Goal: Task Accomplishment & Management: Manage account settings

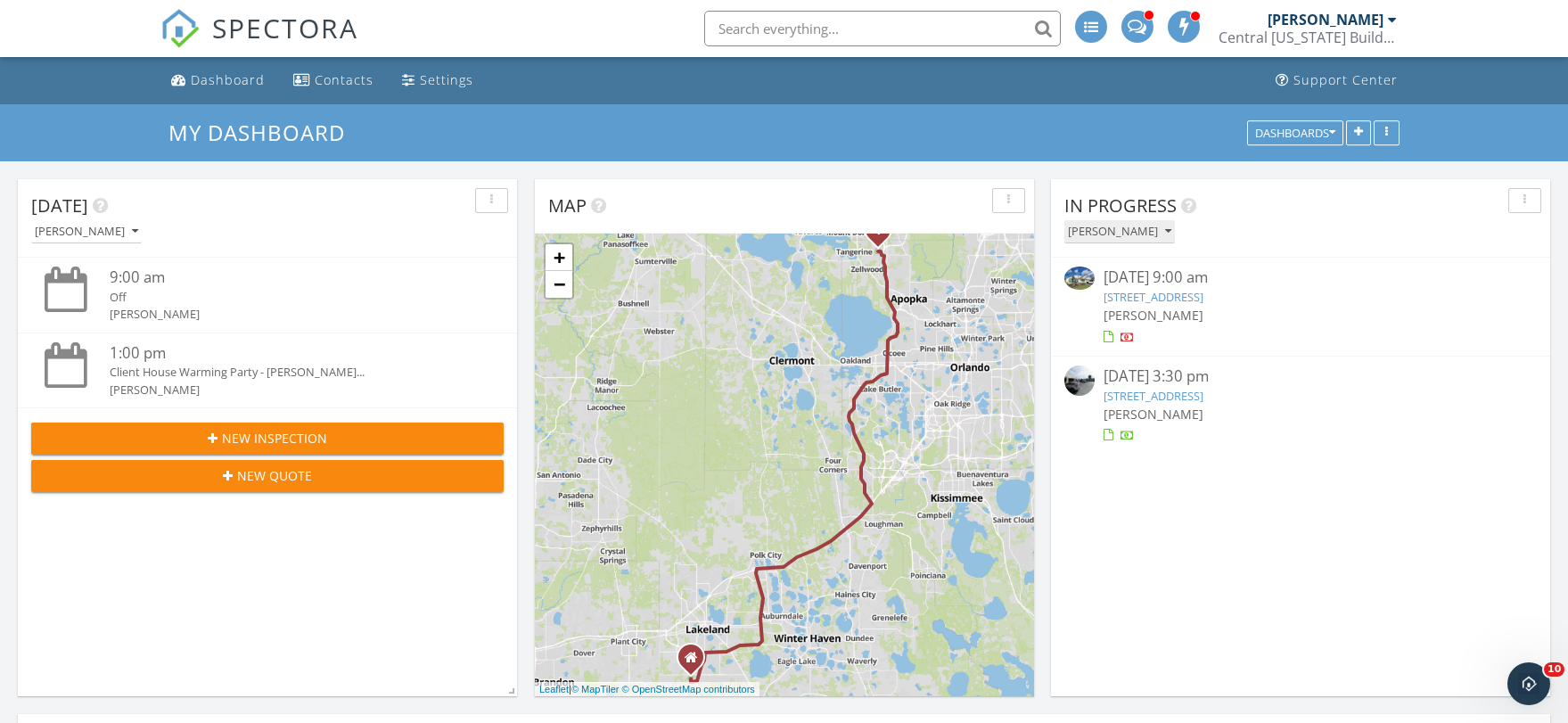
click at [1175, 228] on button "[PERSON_NAME]" at bounding box center [1119, 232] width 110 height 24
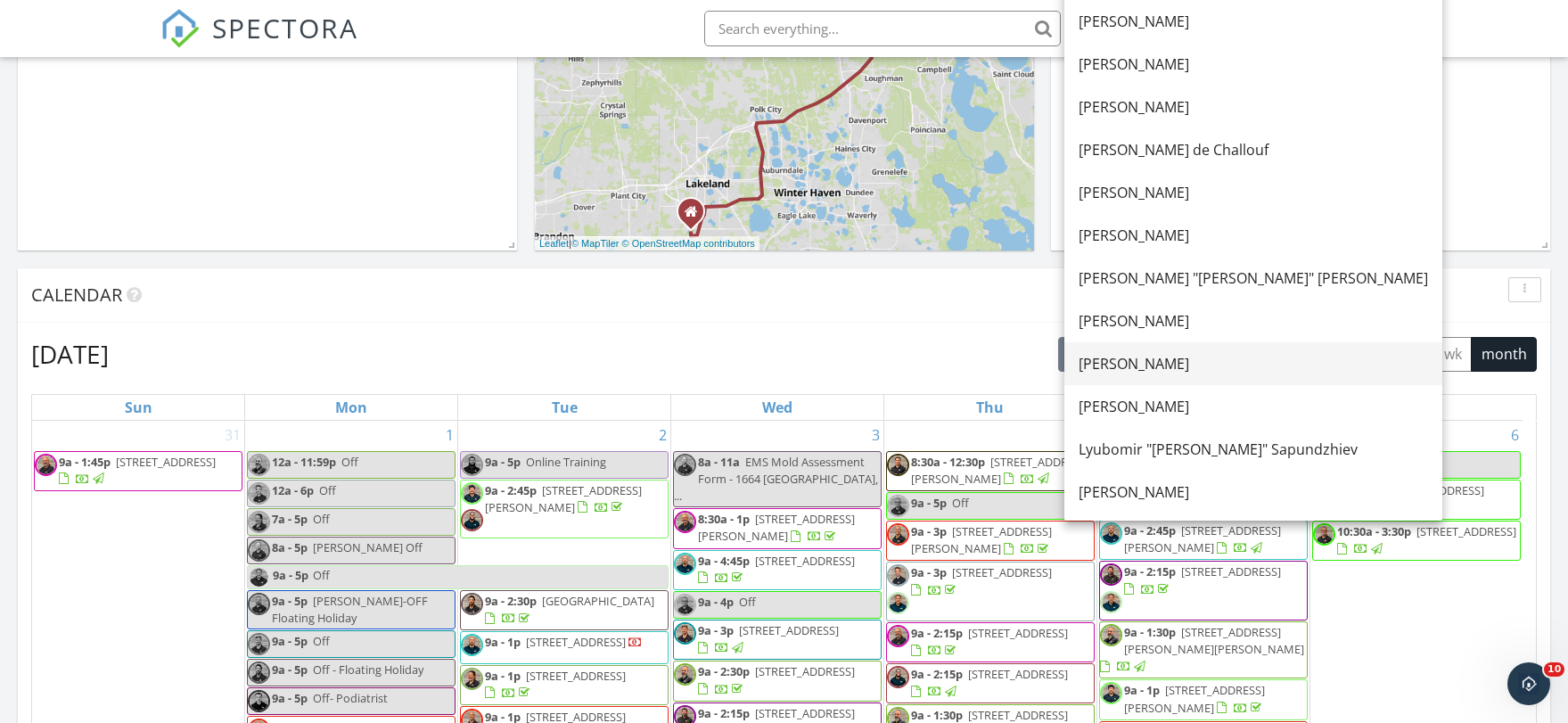
scroll to position [535, 0]
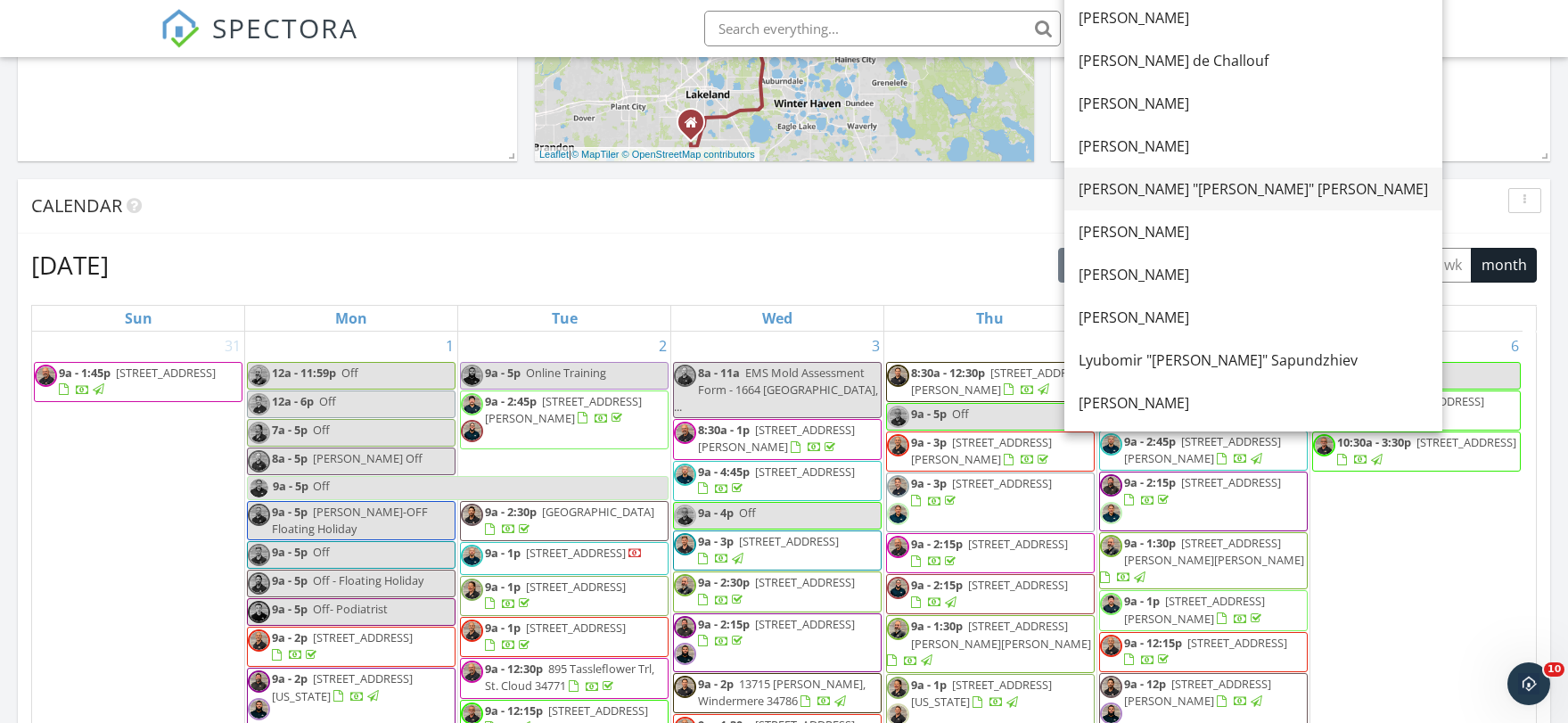
click at [1178, 181] on div "[PERSON_NAME] "[PERSON_NAME]" [PERSON_NAME]" at bounding box center [1254, 189] width 349 height 22
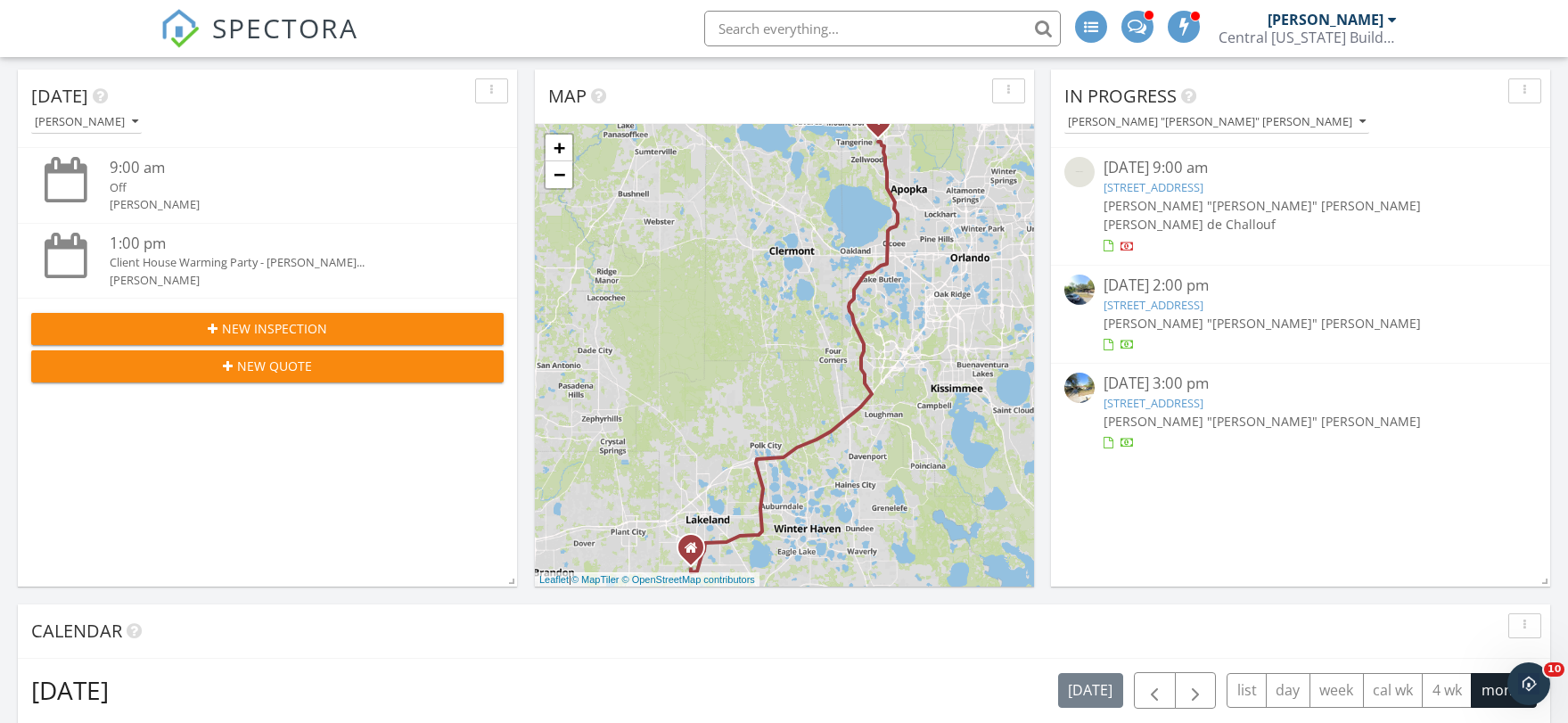
scroll to position [89, 0]
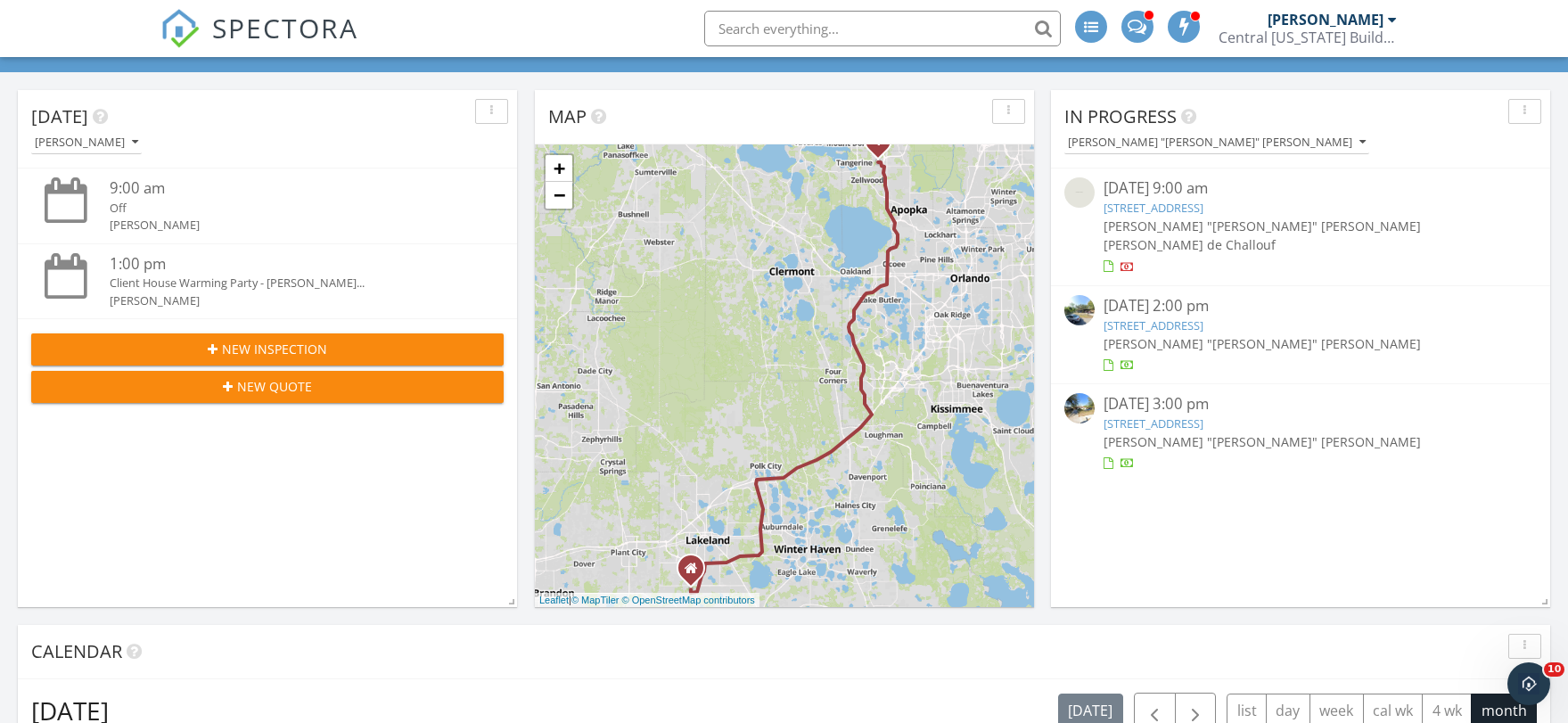
click at [1195, 317] on link "516 Enka Ave , Orlando, FL 32835" at bounding box center [1152, 325] width 99 height 16
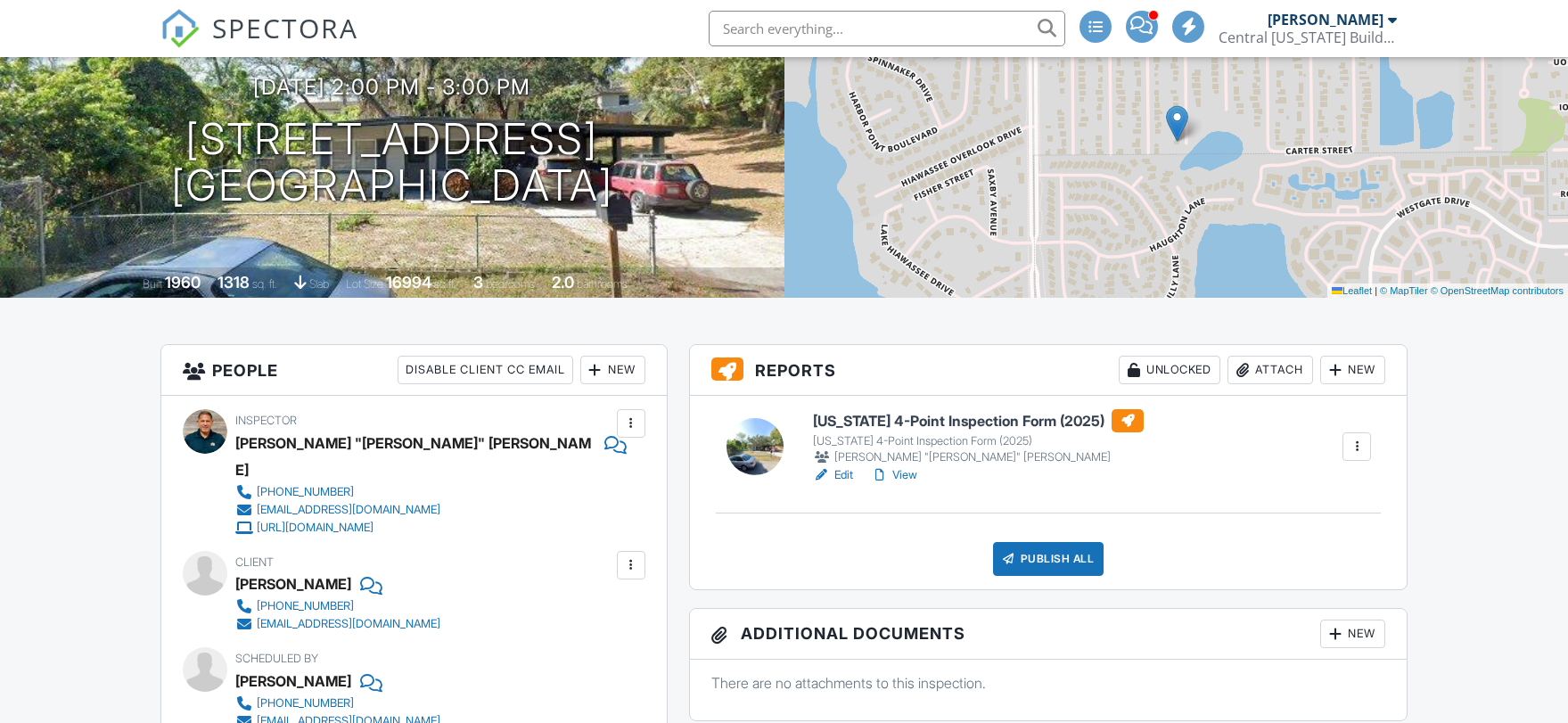
scroll to position [178, 0]
click at [952, 421] on h6 "Florida 4-Point Inspection Form (2025)" at bounding box center [978, 421] width 331 height 23
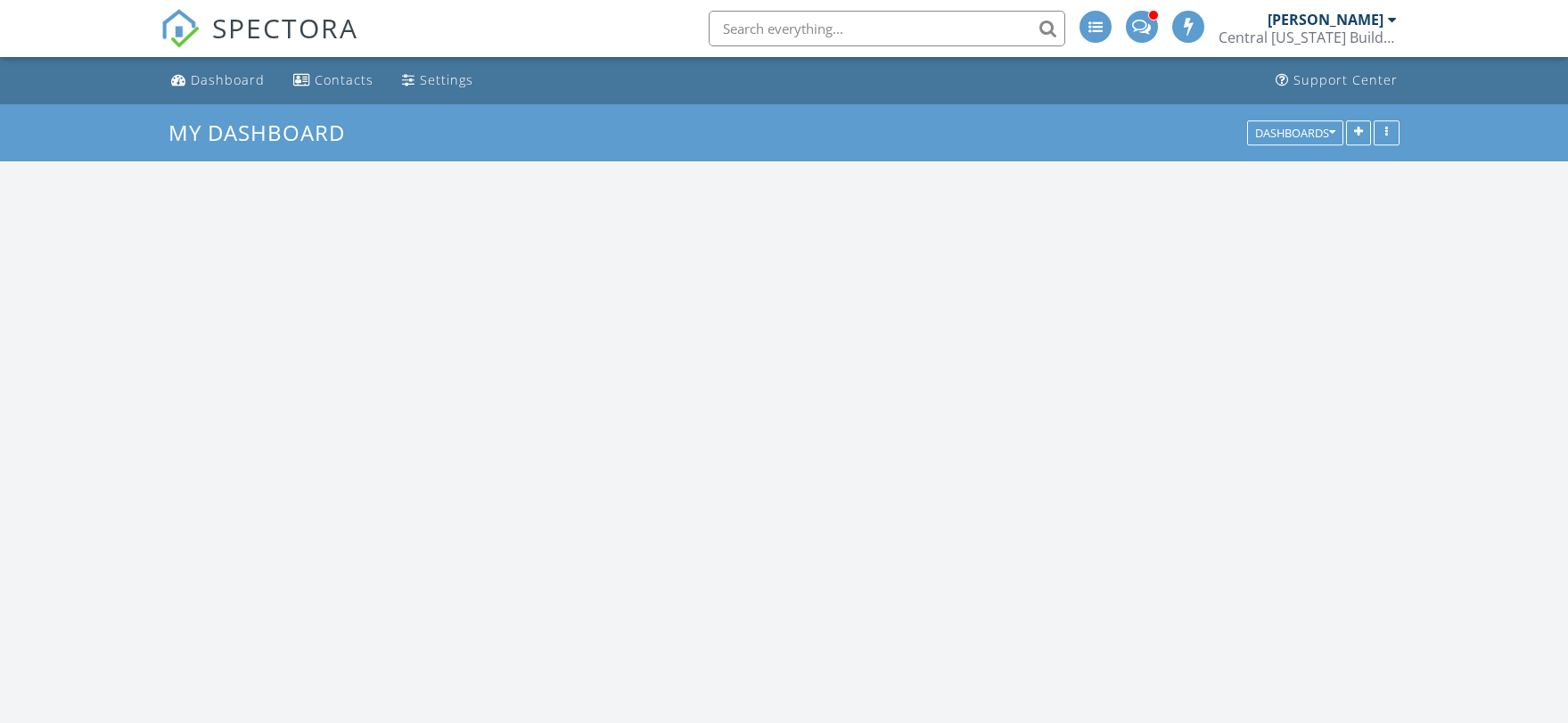
scroll to position [1471, 1595]
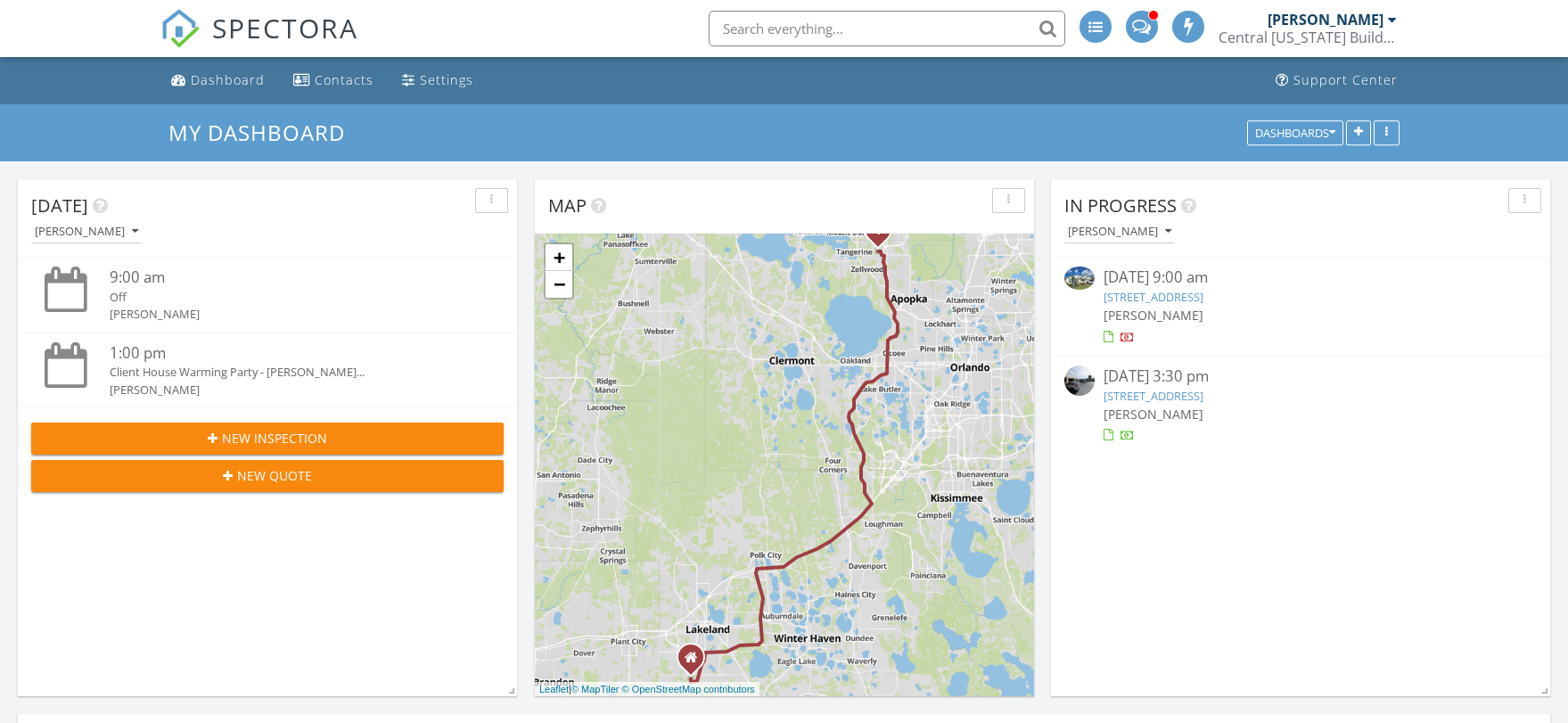
click at [1203, 290] on link "1613 Evening Smt Cir, Minneola, FL 34715" at bounding box center [1152, 297] width 99 height 16
click at [1171, 234] on icon "button" at bounding box center [1167, 232] width 6 height 13
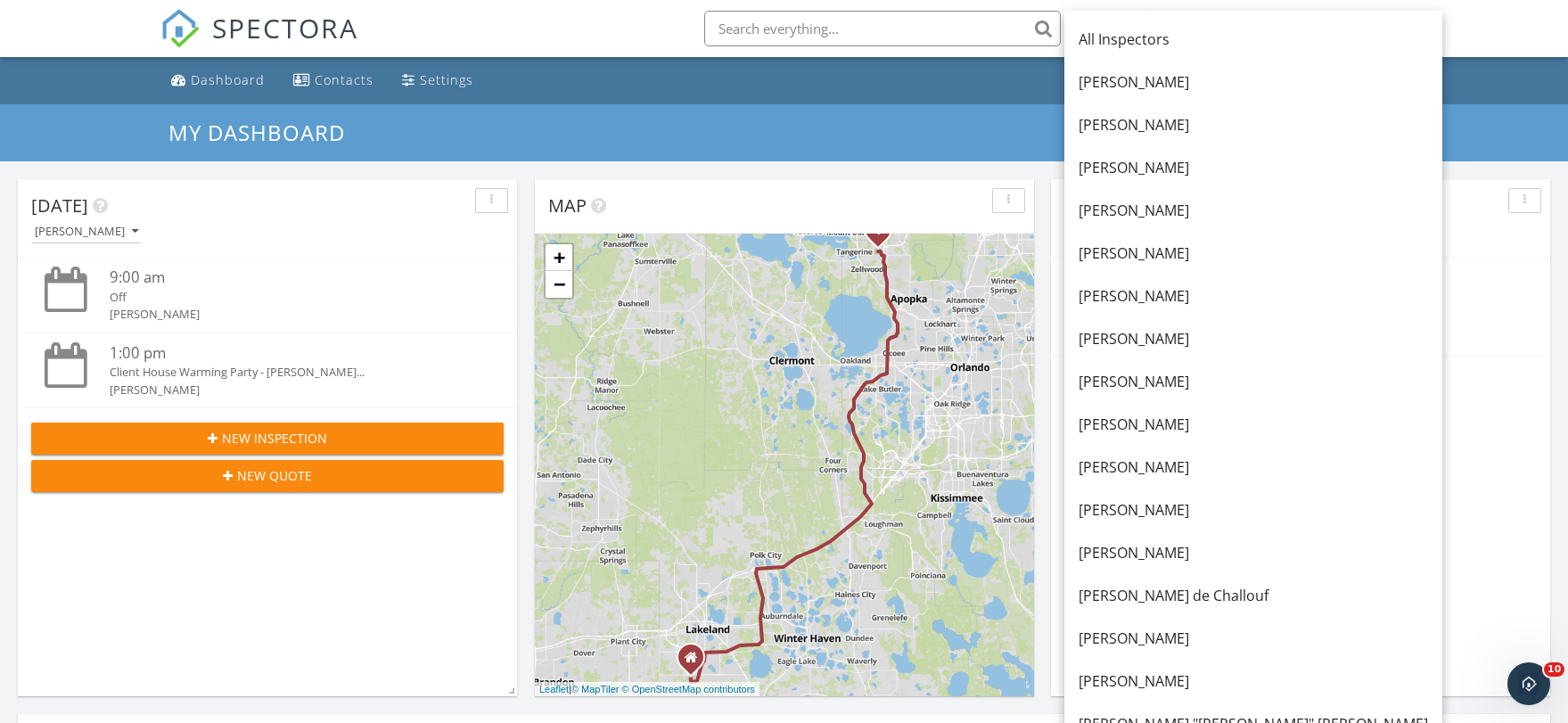
scroll to position [267, 0]
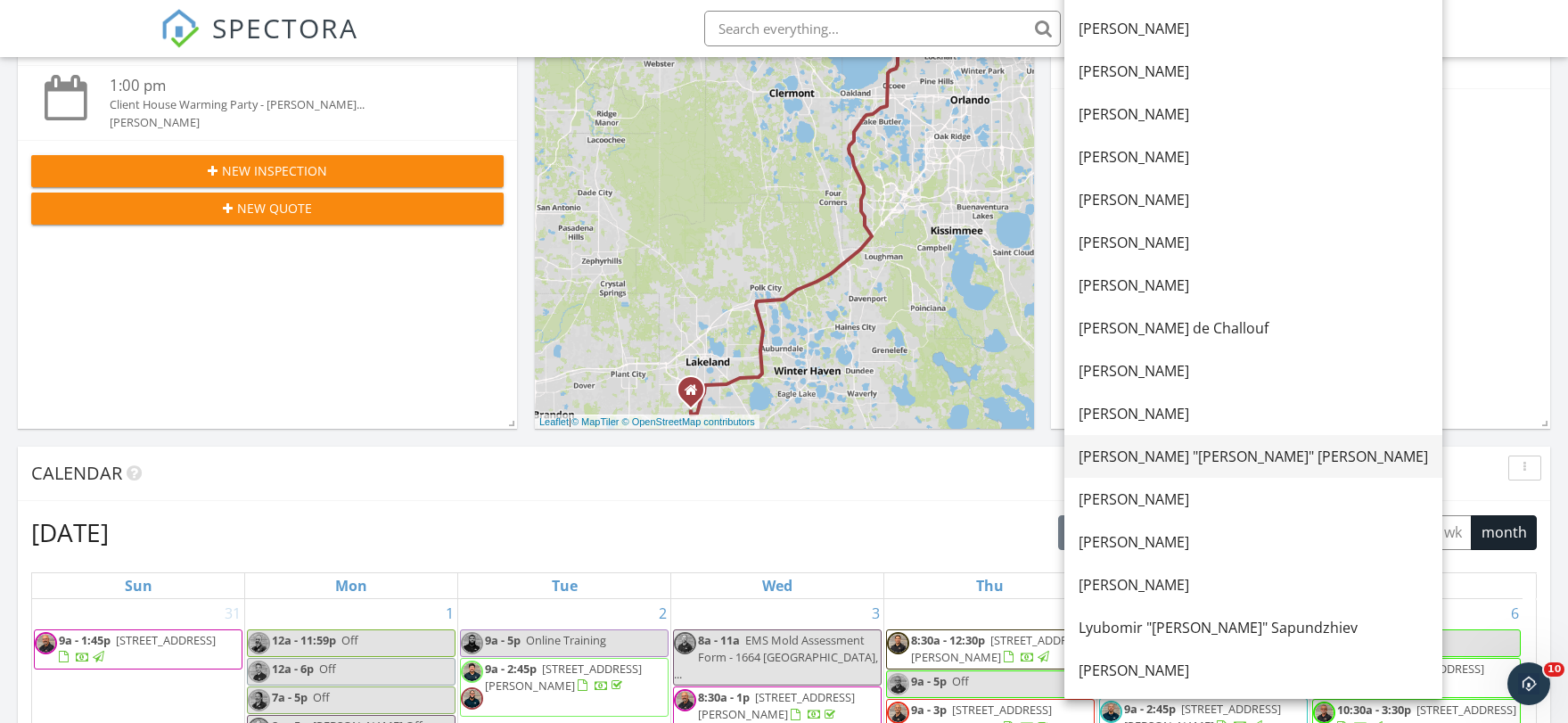
click at [1120, 459] on div "[PERSON_NAME] "[PERSON_NAME]" [PERSON_NAME]" at bounding box center [1254, 456] width 349 height 22
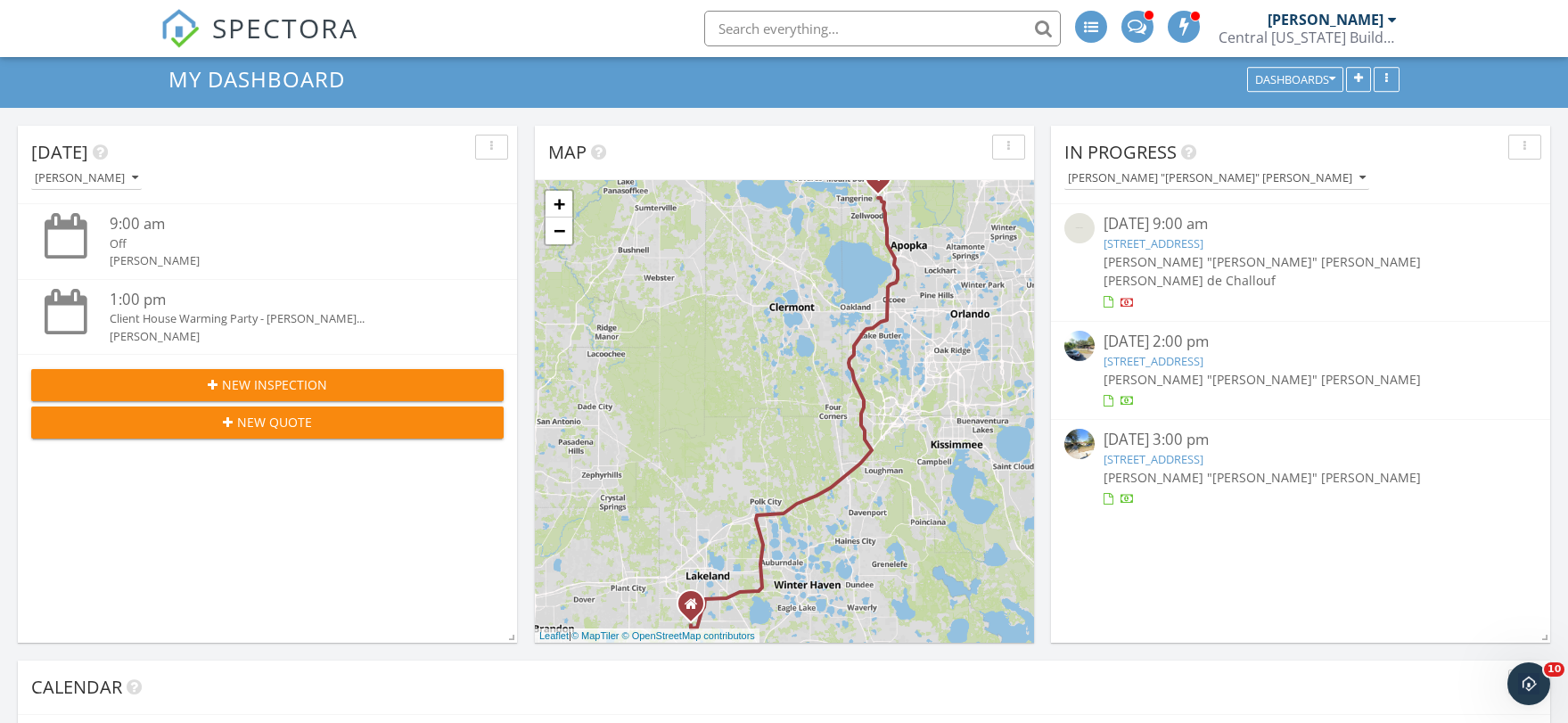
scroll to position [0, 0]
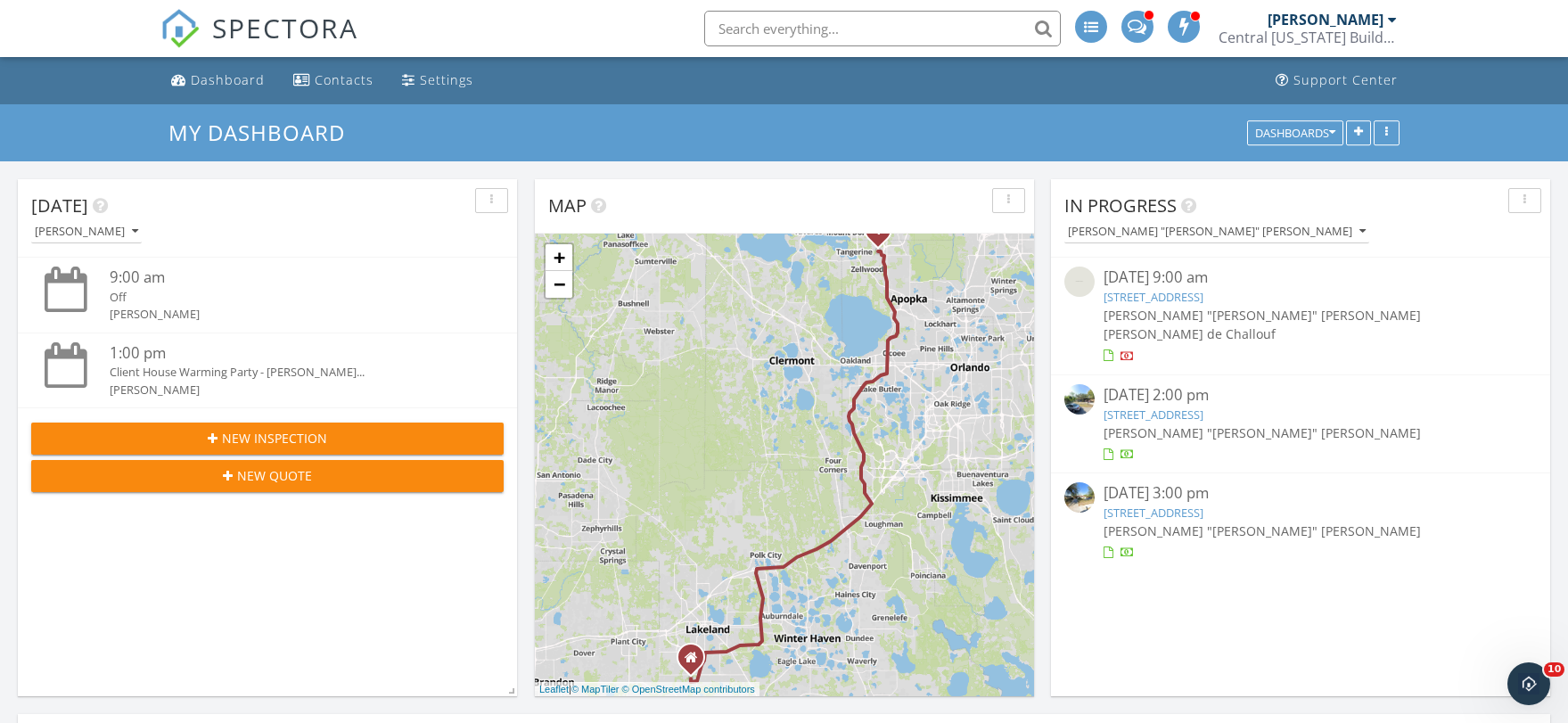
click at [1166, 407] on link "516 Enka Ave , Orlando, FL 32835" at bounding box center [1152, 415] width 99 height 16
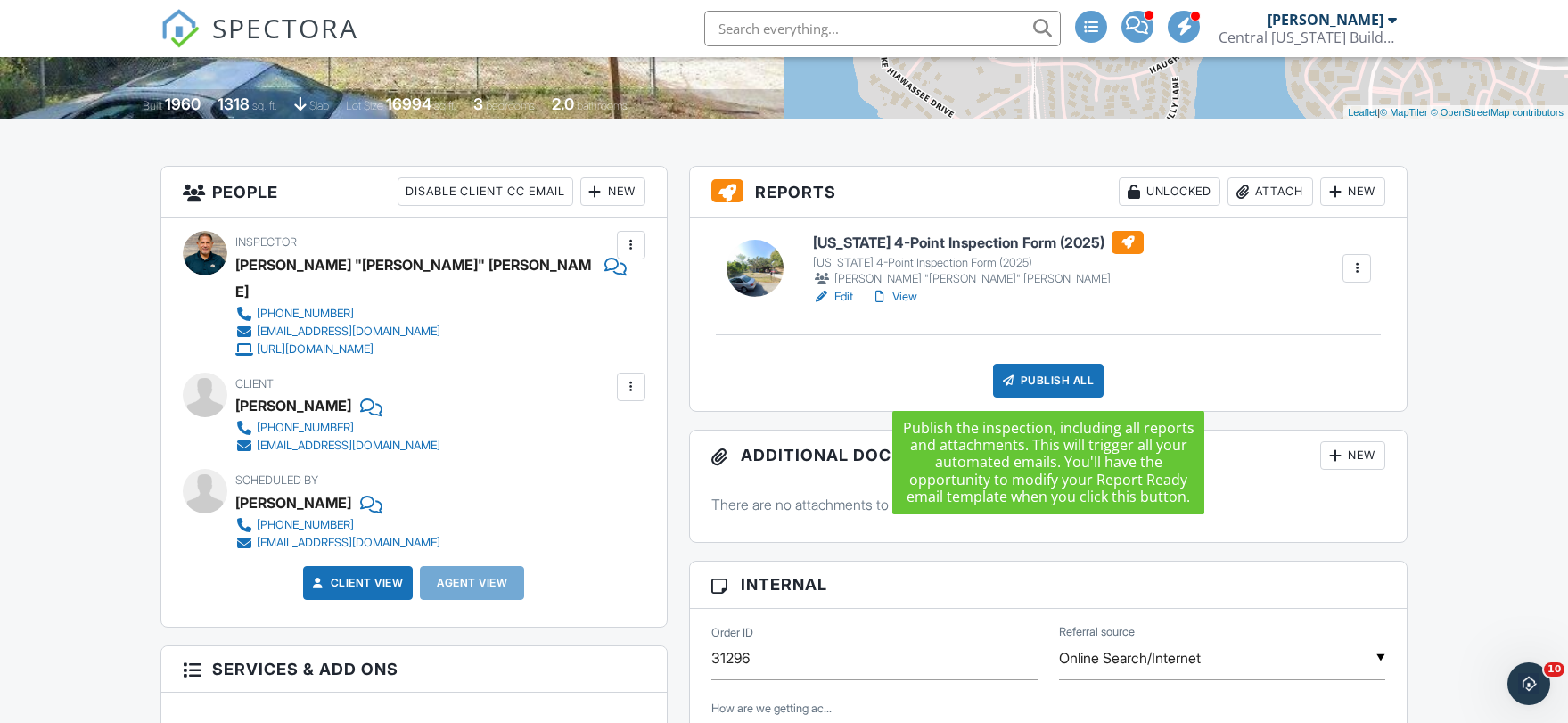
click at [1049, 380] on div "Publish All" at bounding box center [1048, 381] width 111 height 34
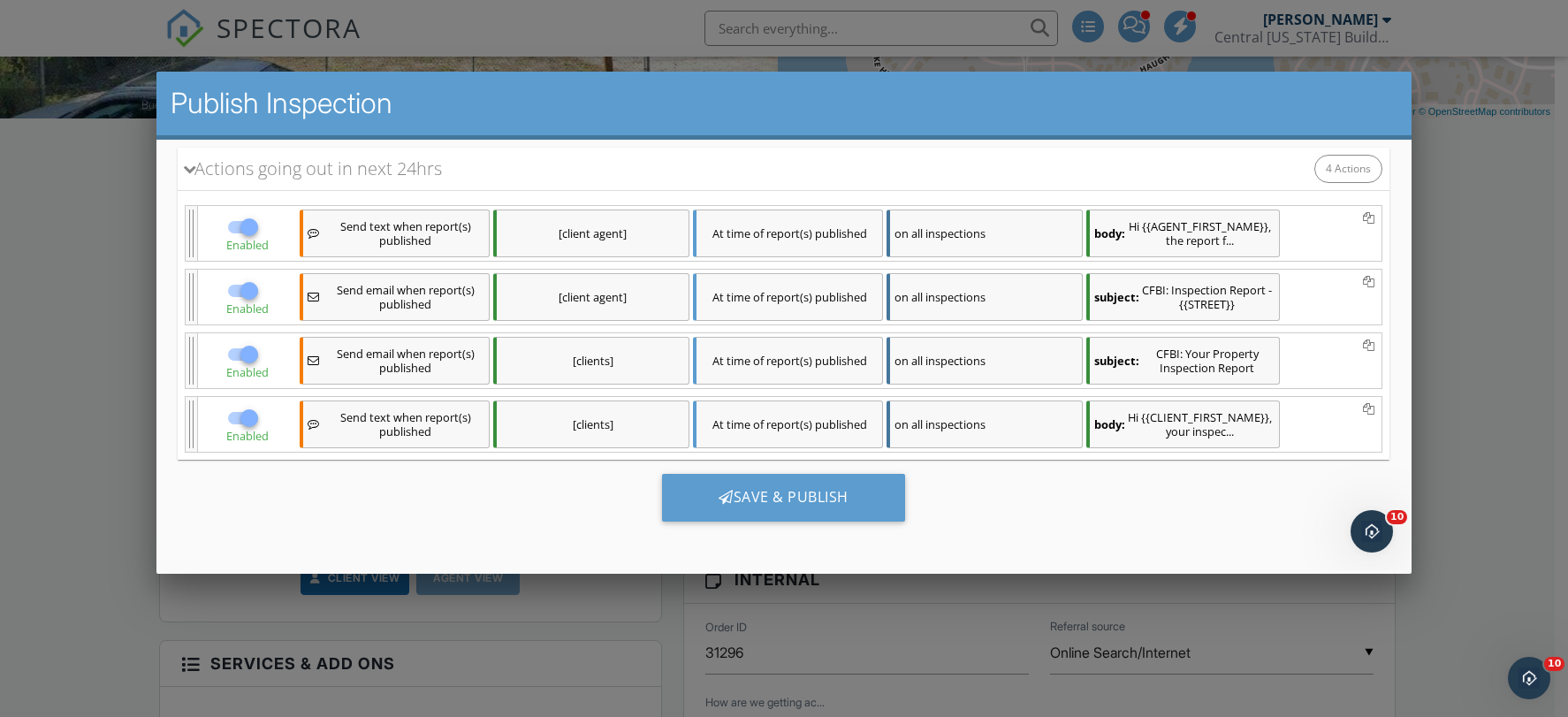
scroll to position [1, 0]
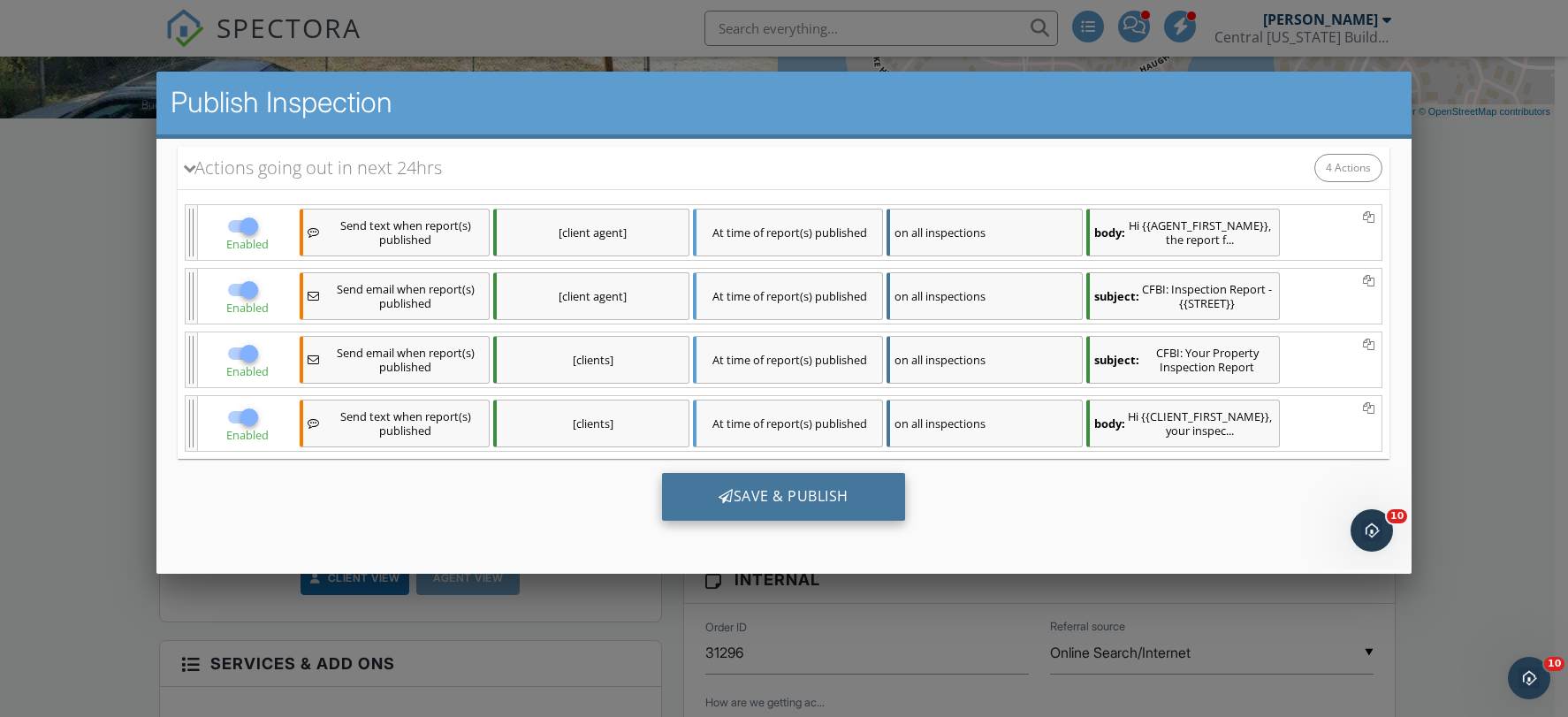
click at [802, 498] on div "Save & Publish" at bounding box center [784, 497] width 243 height 48
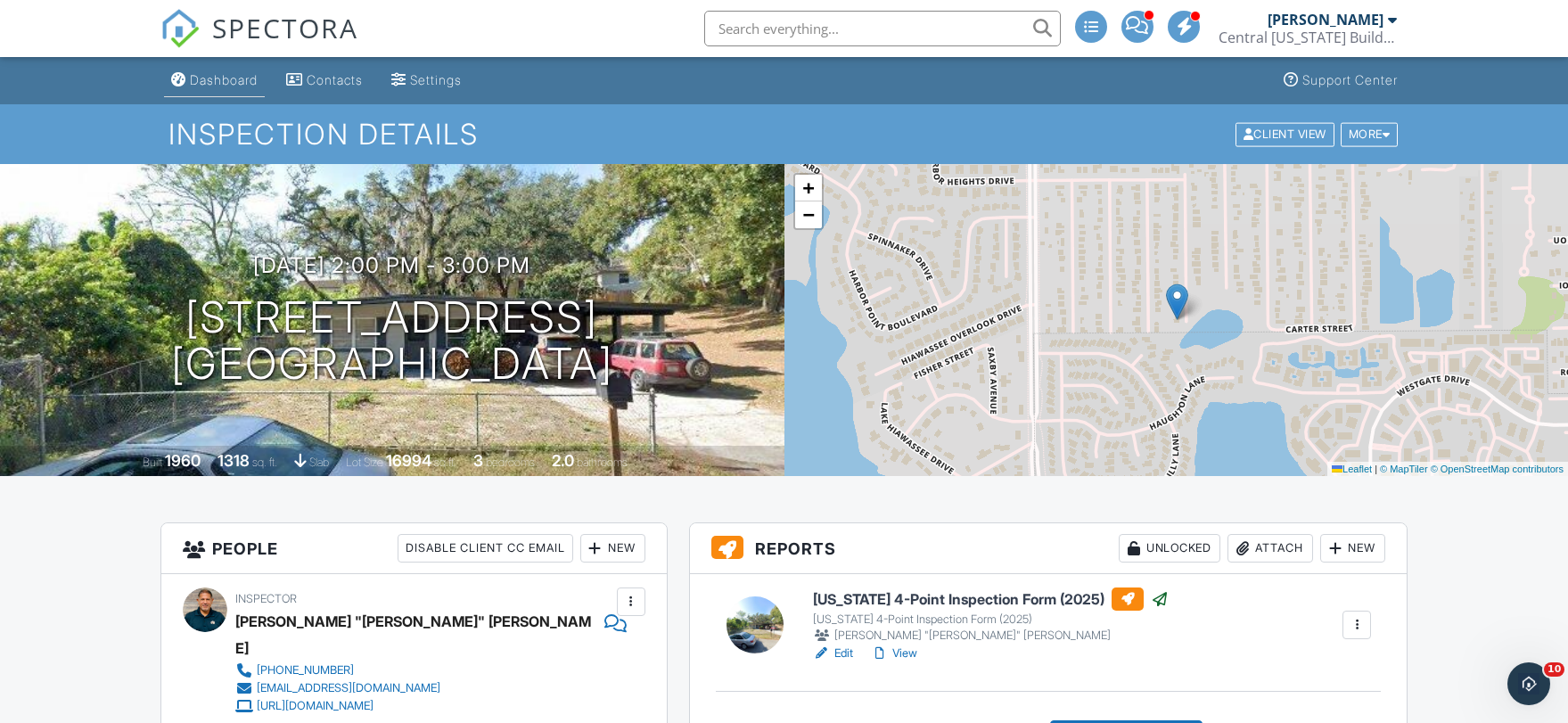
click at [235, 76] on div "Dashboard" at bounding box center [224, 80] width 68 height 15
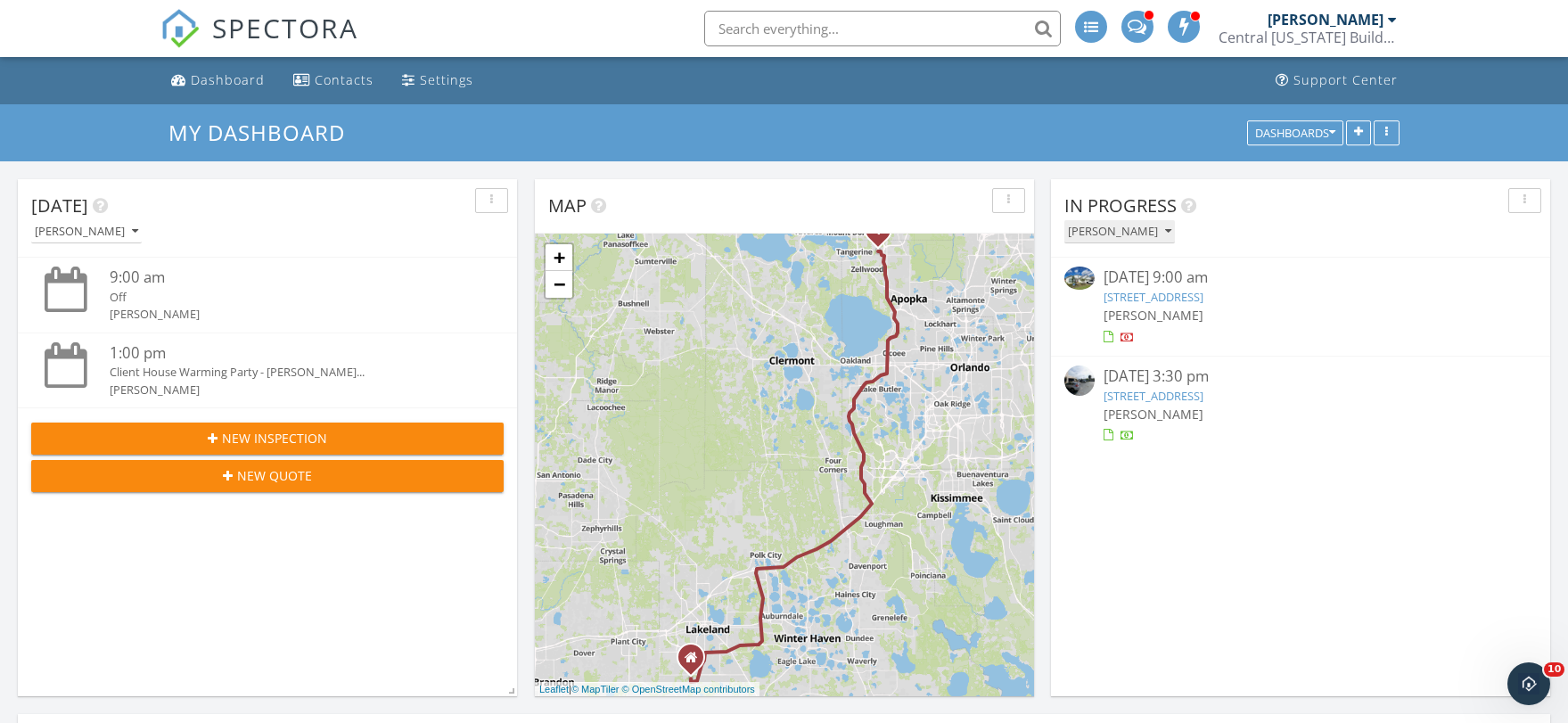
click at [1171, 228] on icon "button" at bounding box center [1167, 232] width 6 height 13
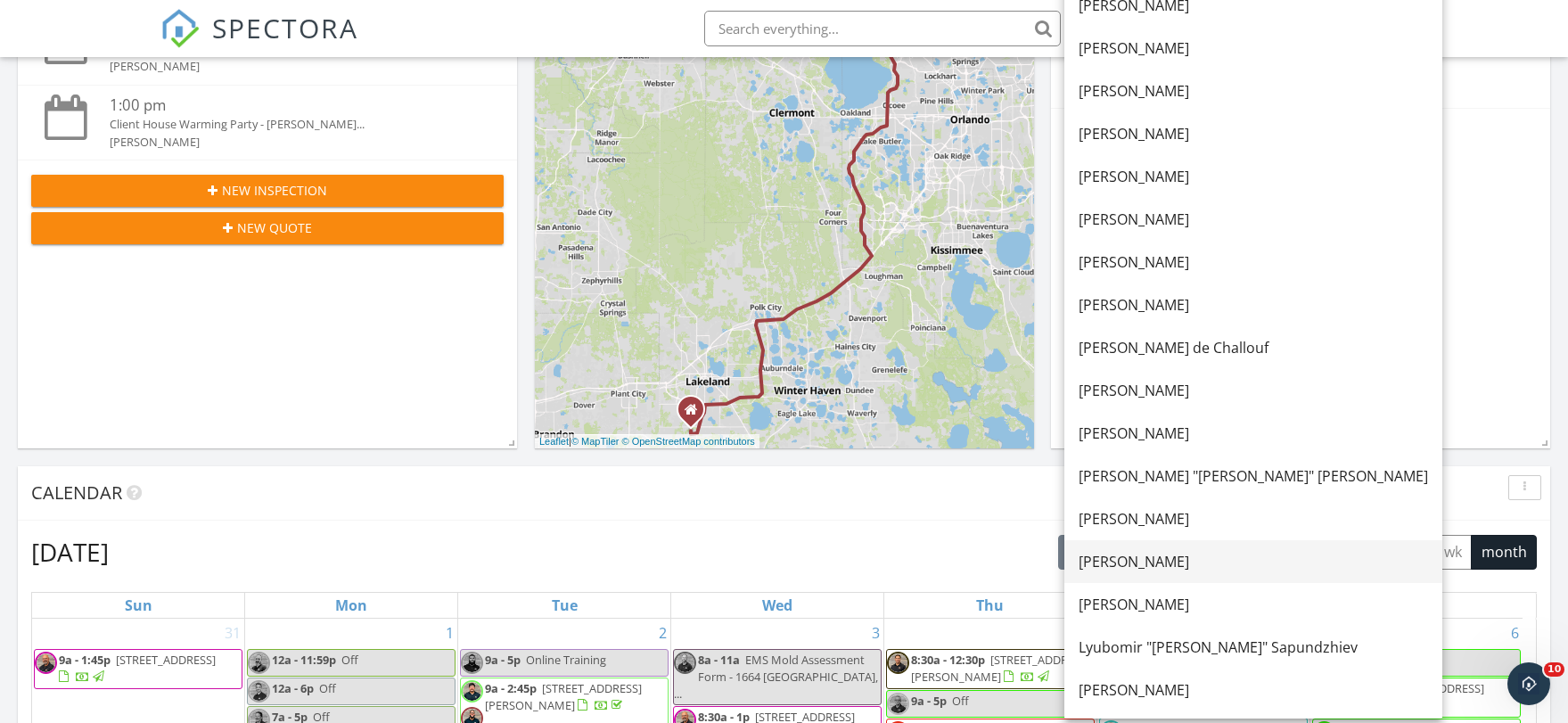
scroll to position [535, 0]
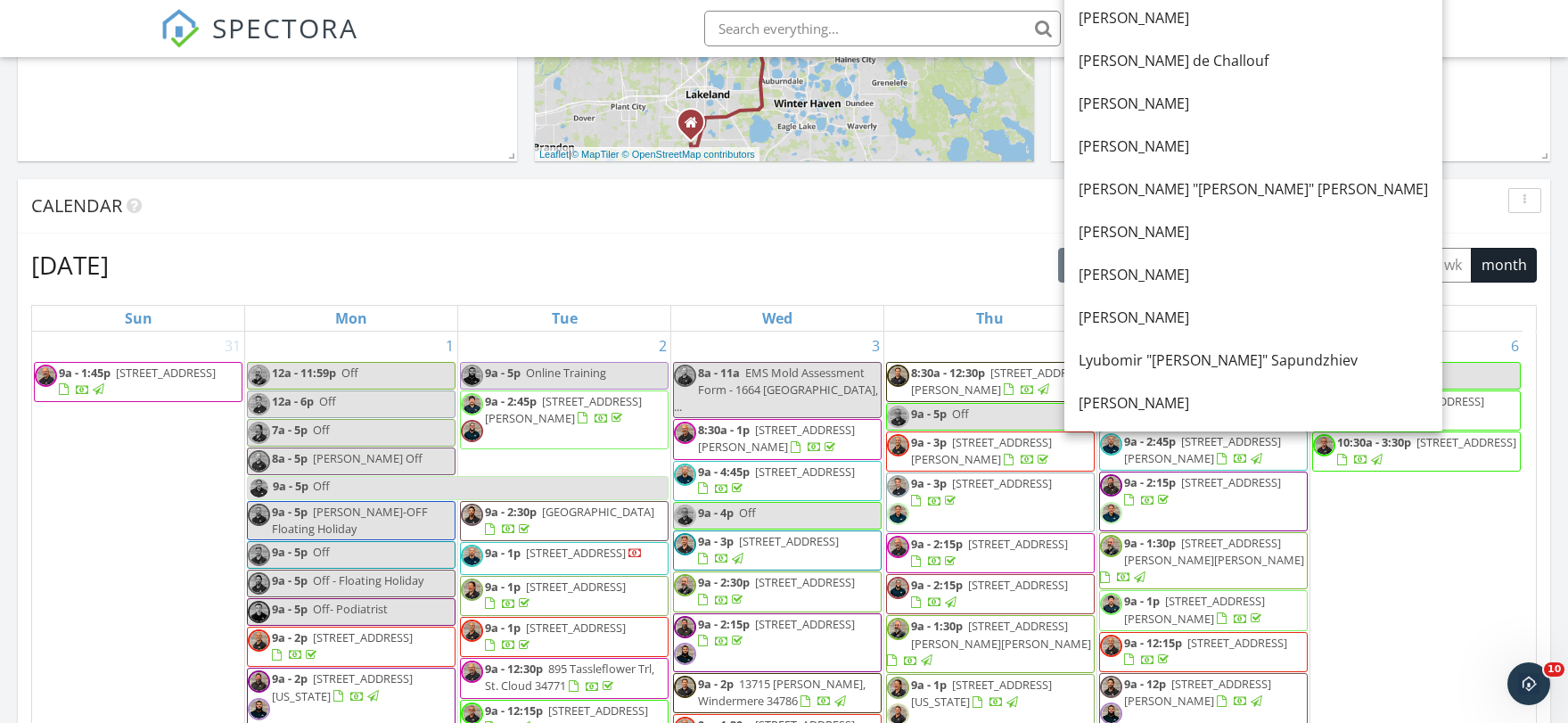
drag, startPoint x: 1145, startPoint y: 187, endPoint x: 1345, endPoint y: 232, distance: 205.0
click at [1145, 186] on div "[PERSON_NAME] "[PERSON_NAME]" [PERSON_NAME]" at bounding box center [1254, 189] width 349 height 22
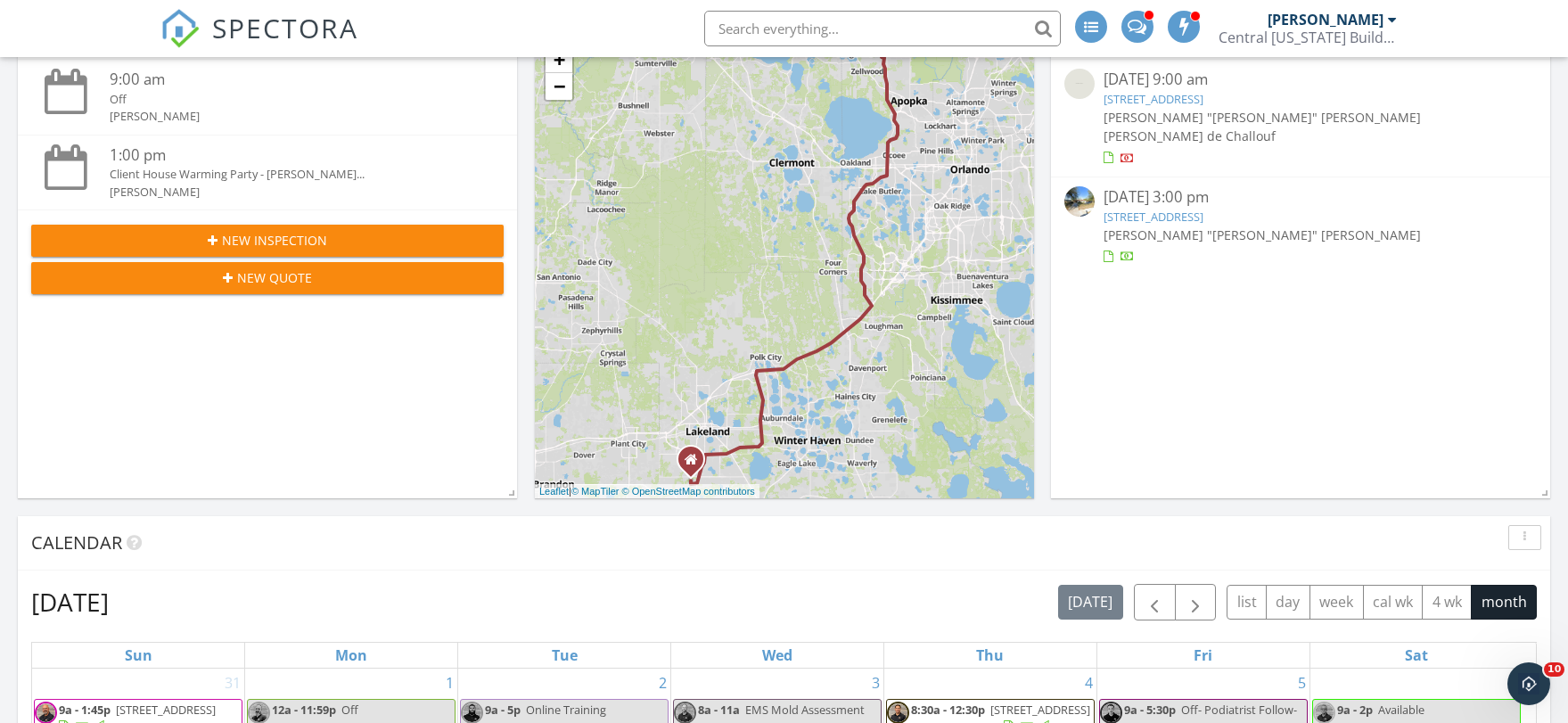
scroll to position [89, 0]
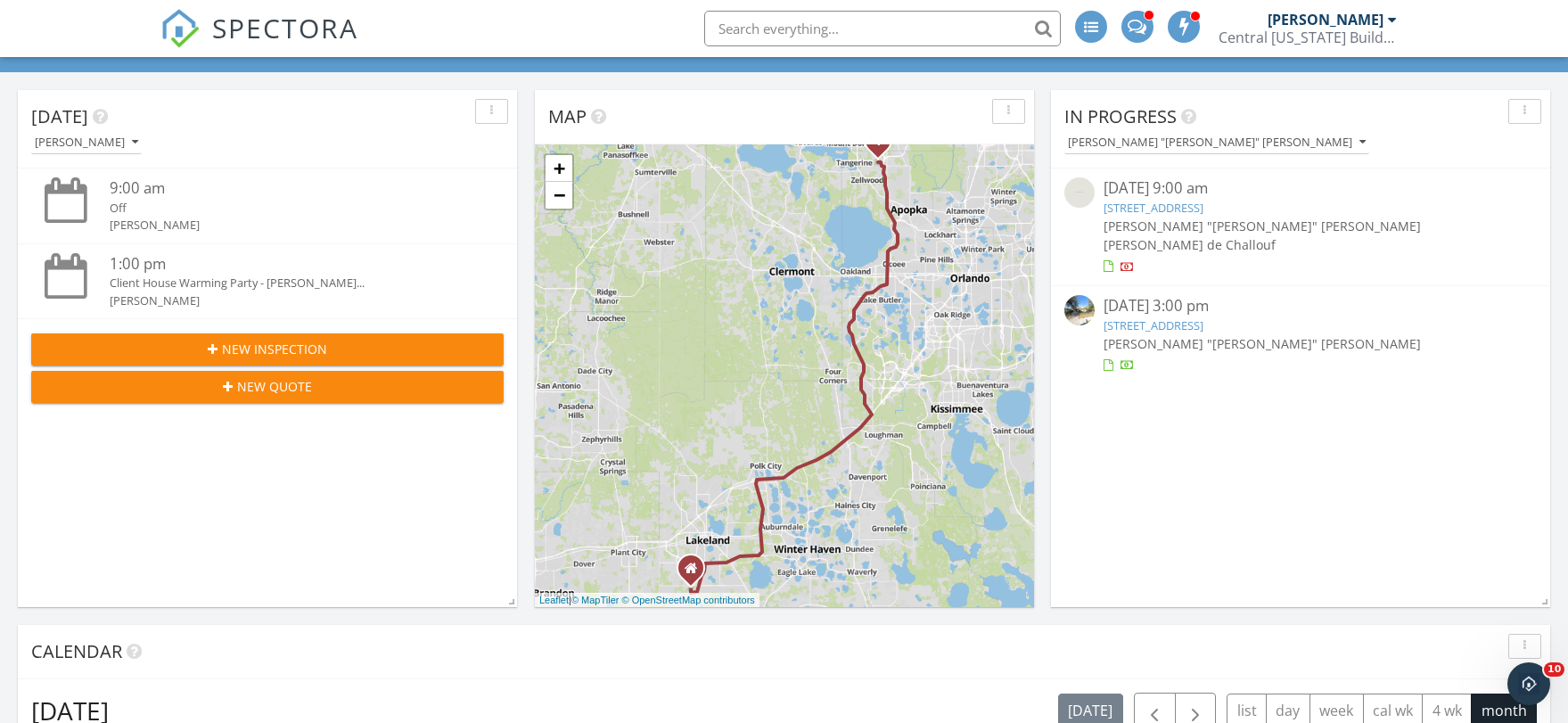
click at [1203, 317] on link "6119 Melbourne Ave., Orlando, FL 32835" at bounding box center [1152, 325] width 99 height 16
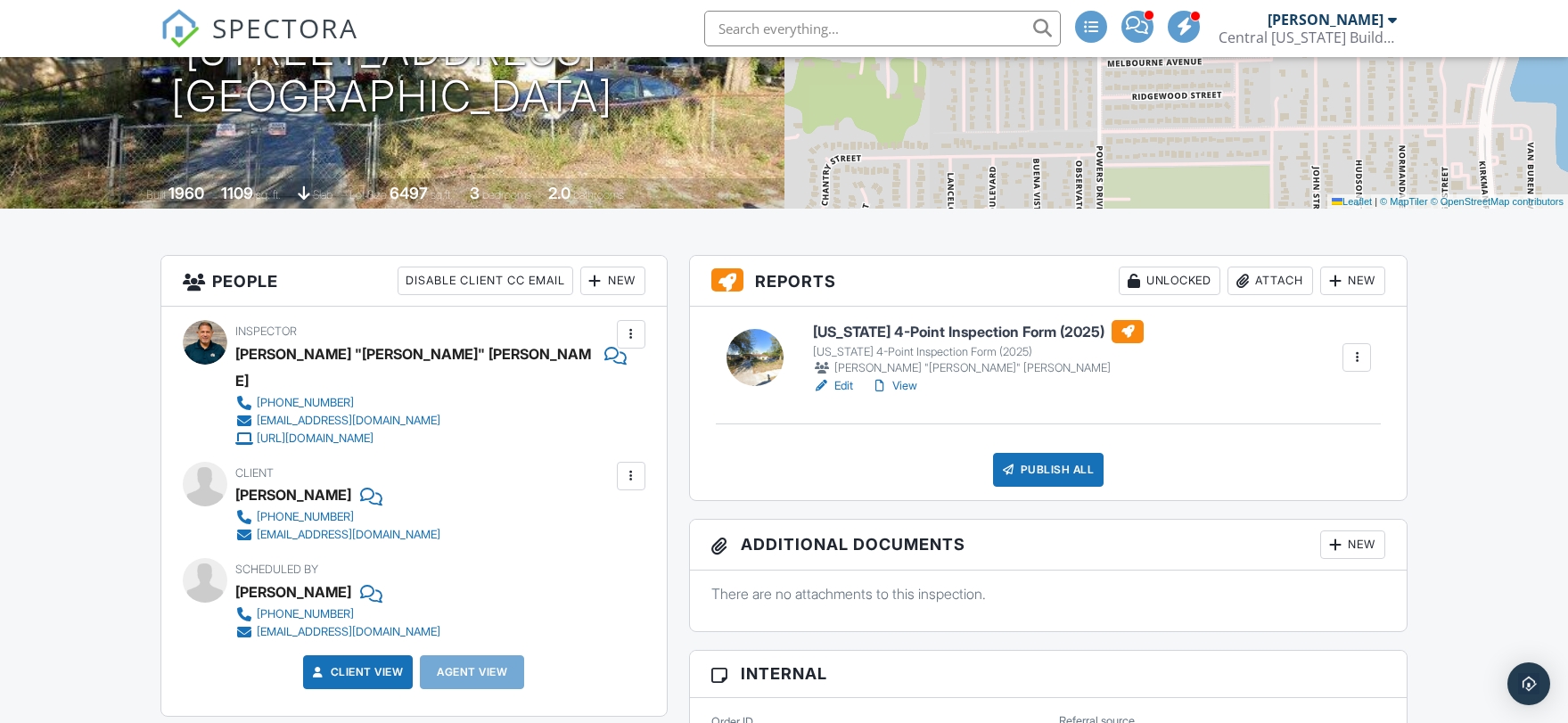
click at [968, 333] on h6 "[US_STATE] 4-Point Inspection Form (2025)" at bounding box center [978, 331] width 331 height 23
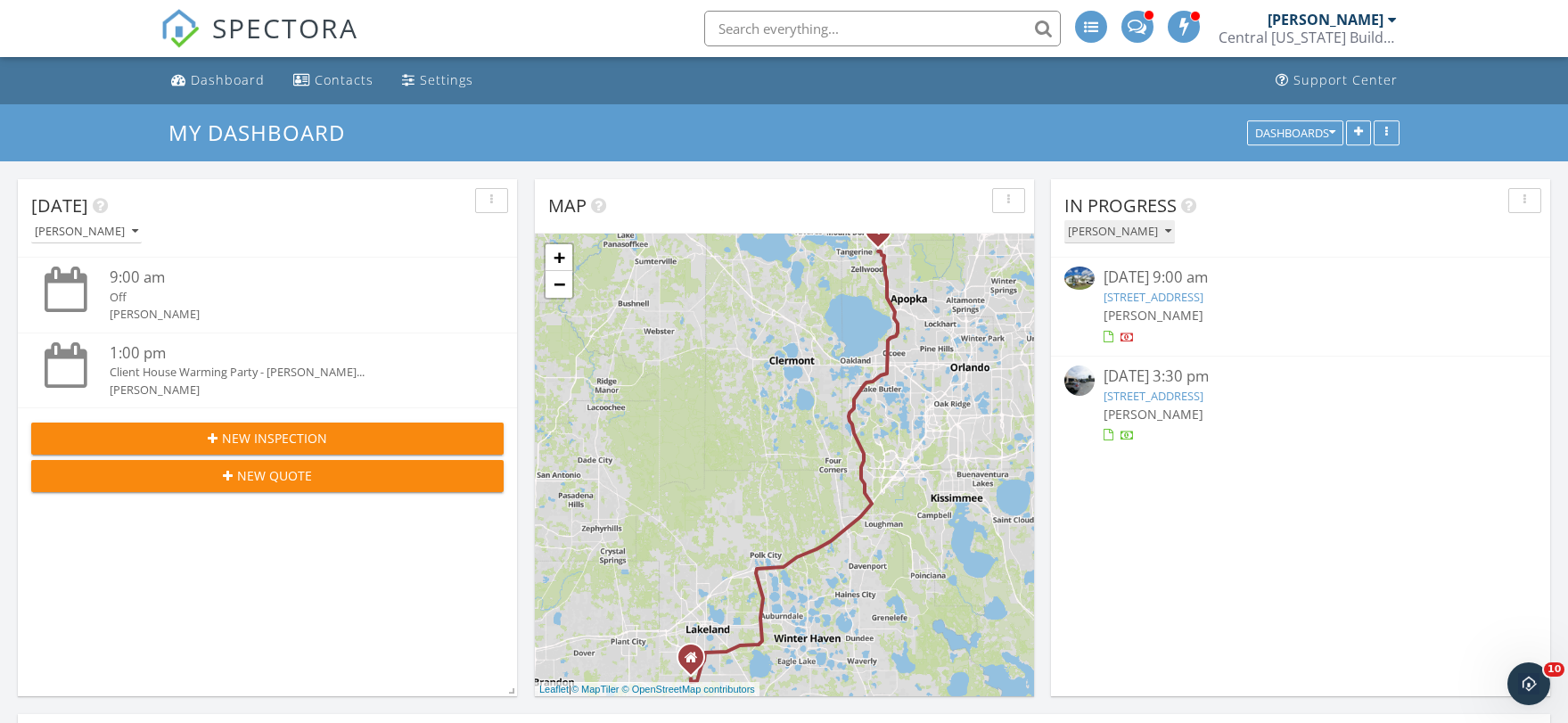
click at [1171, 229] on icon "button" at bounding box center [1167, 232] width 6 height 13
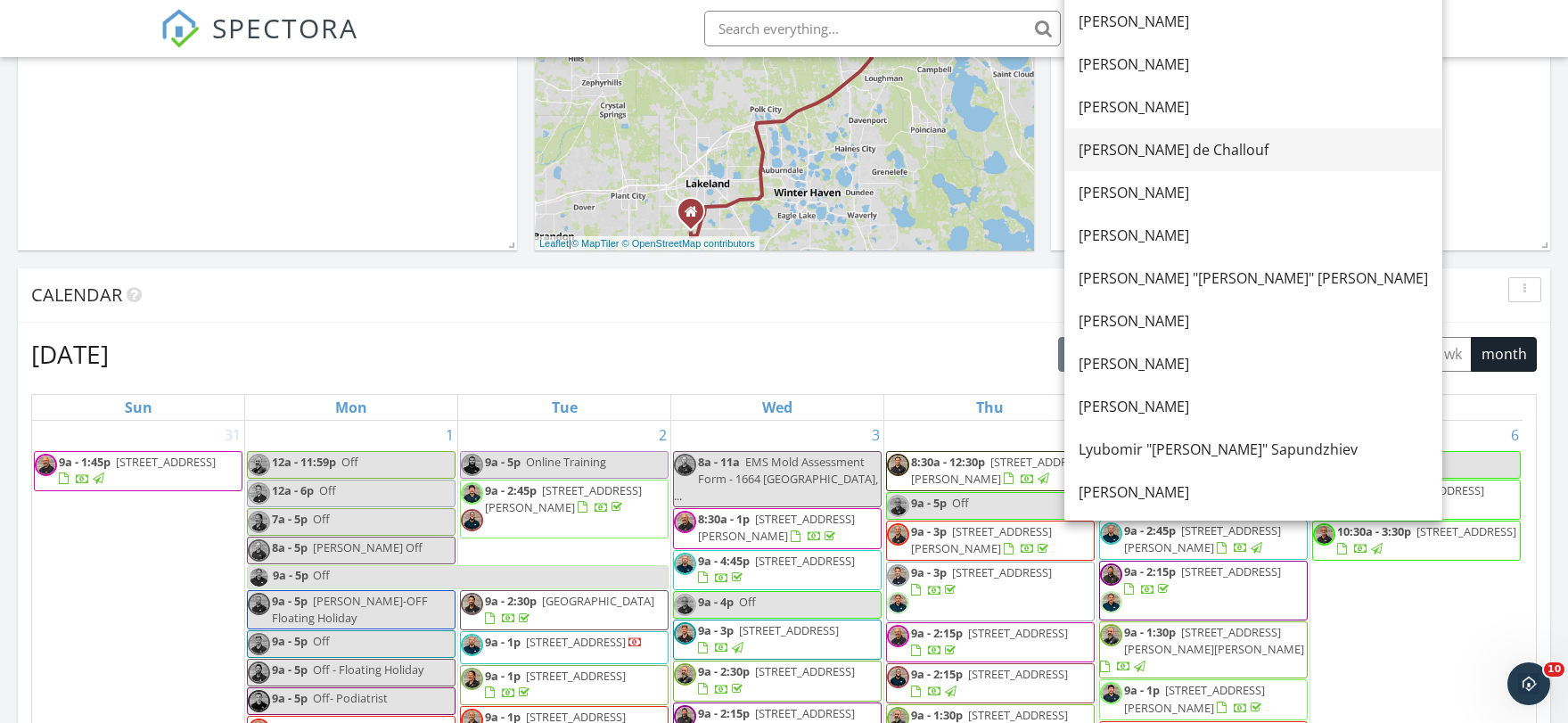
scroll to position [357, 0]
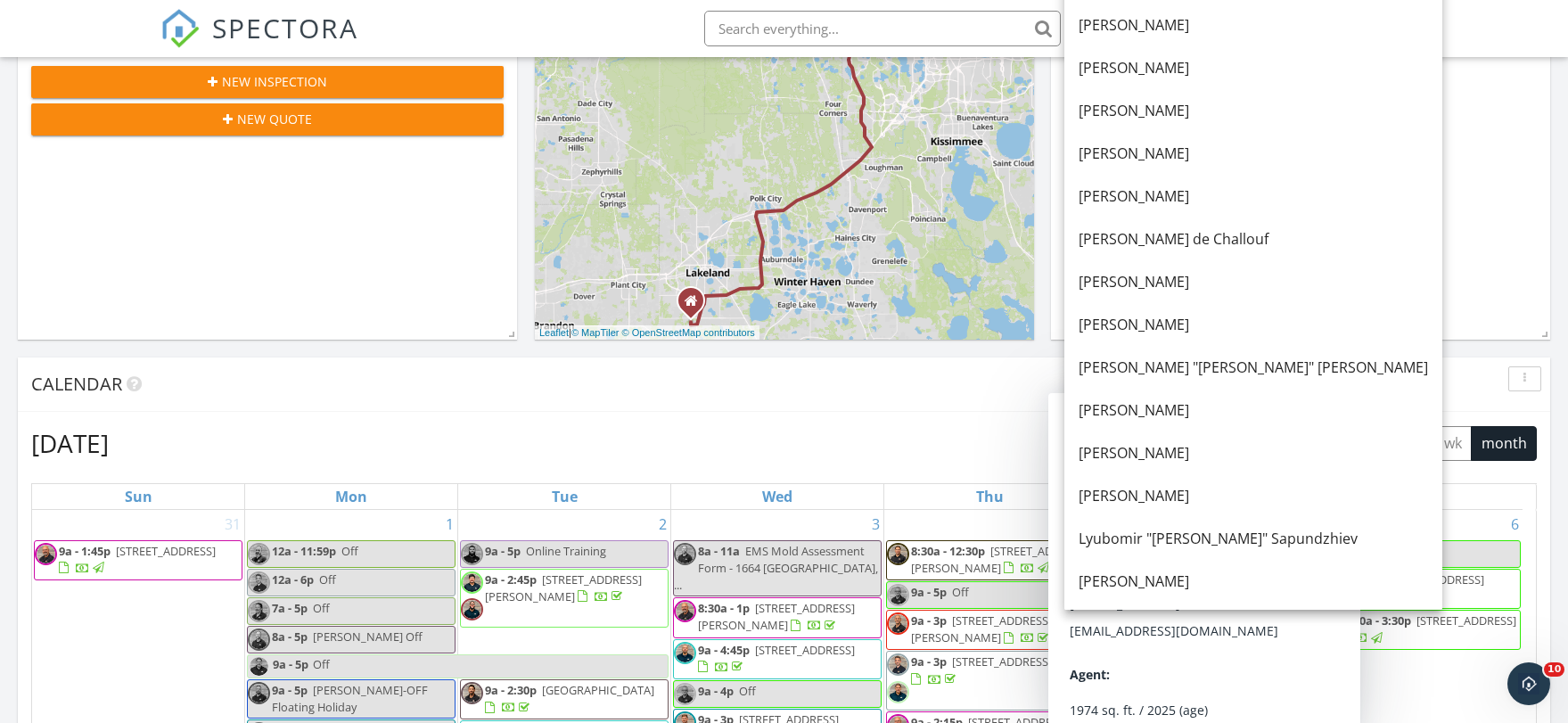
click at [1150, 367] on div "[PERSON_NAME] "[PERSON_NAME]" [PERSON_NAME]" at bounding box center [1254, 367] width 349 height 22
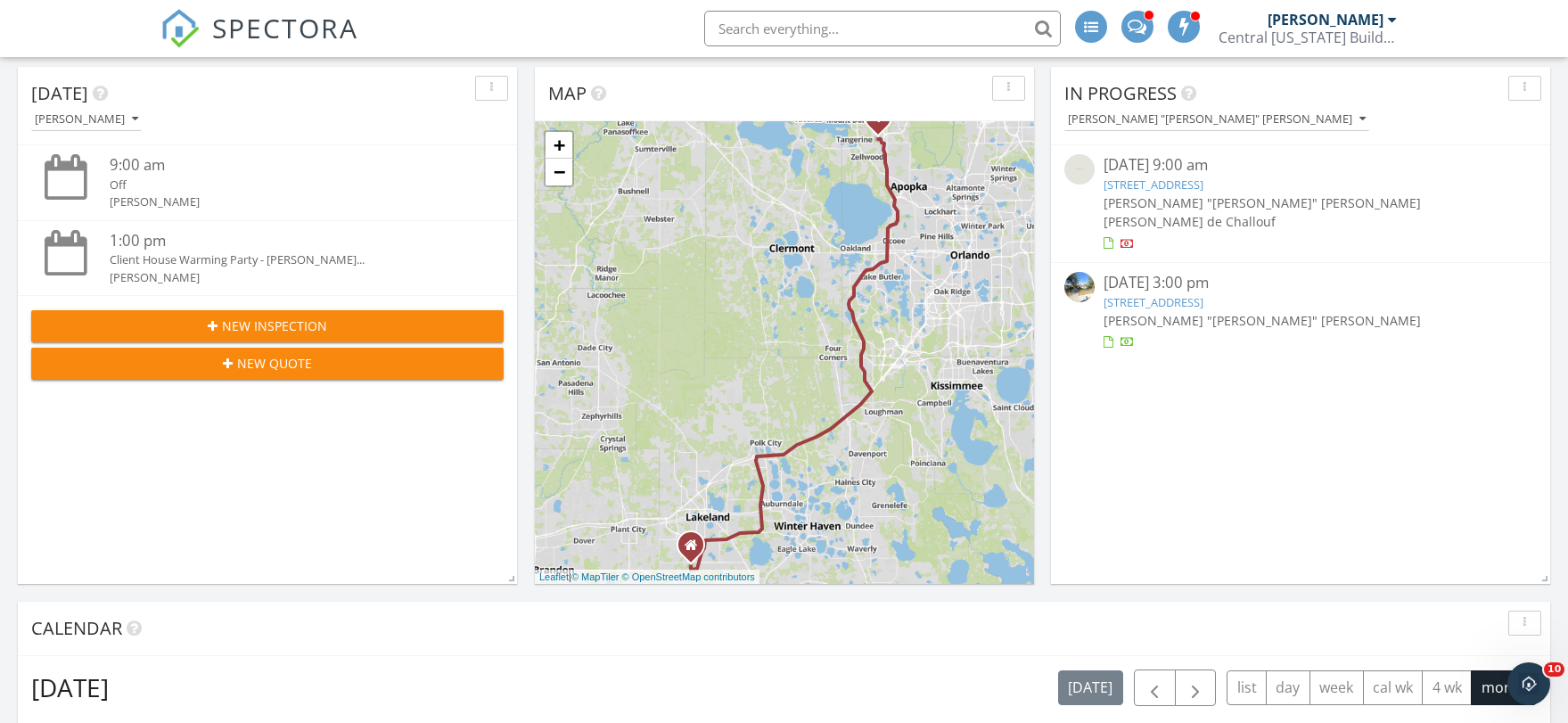
scroll to position [89, 0]
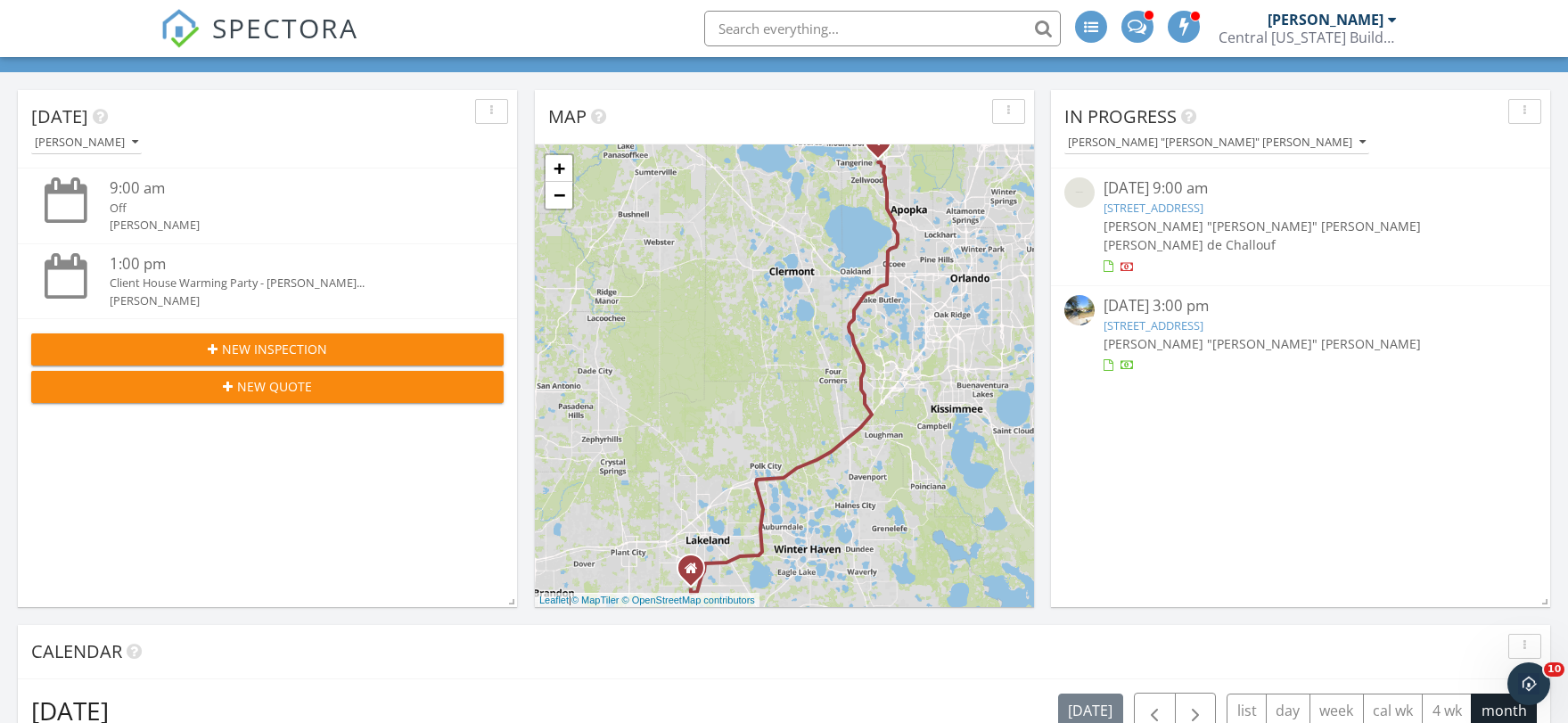
click at [1185, 317] on link "6119 Melbourne Ave., Orlando, FL 32835" at bounding box center [1152, 325] width 99 height 16
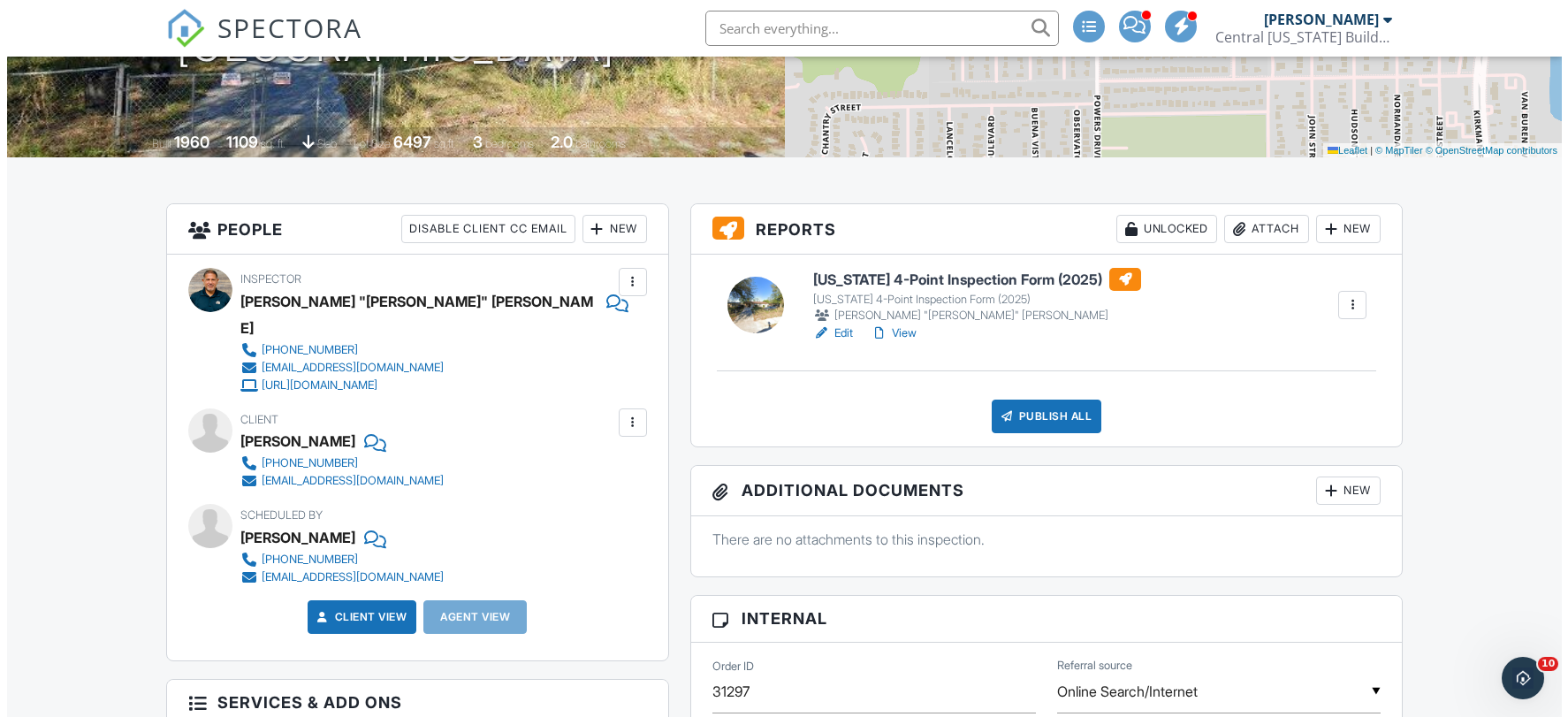
scroll to position [354, 0]
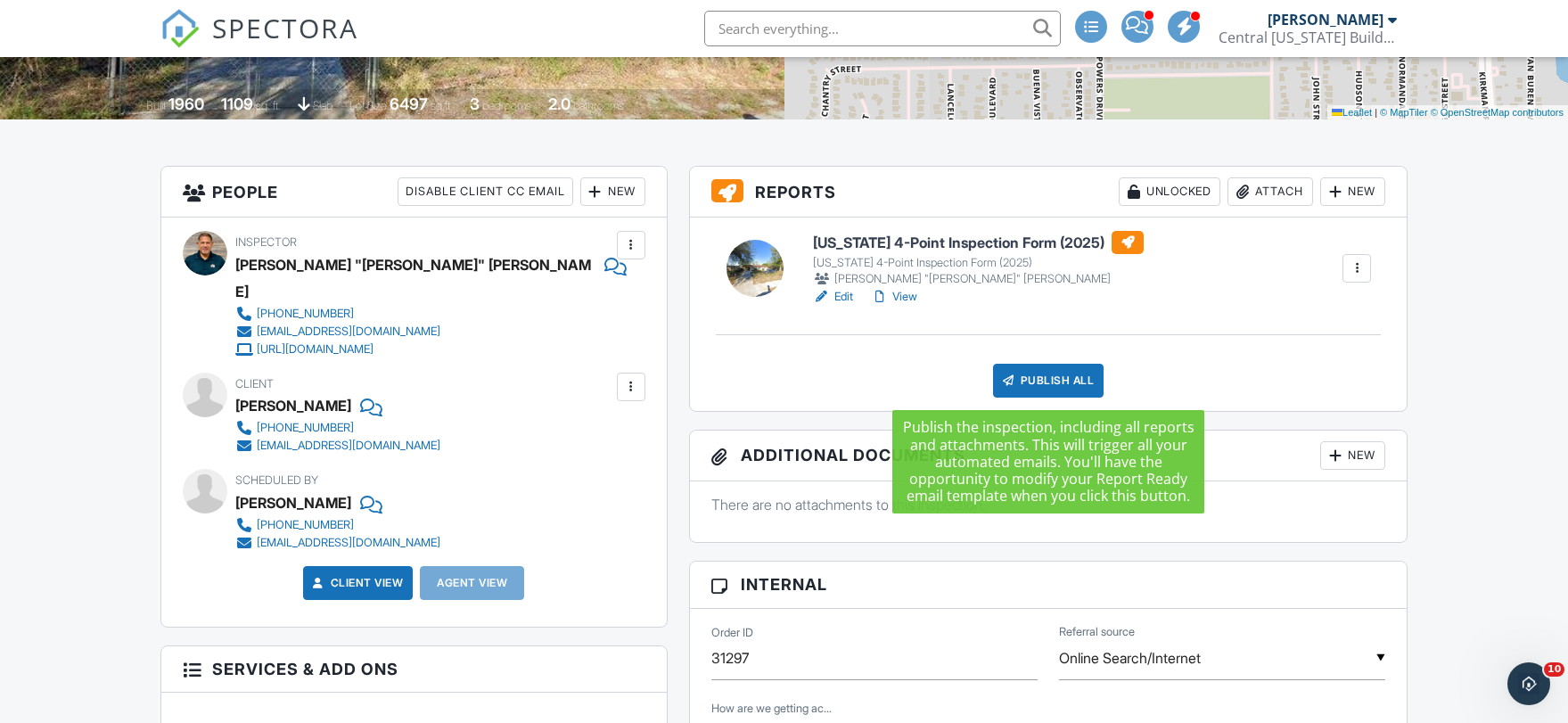
click at [1062, 382] on div "Publish All" at bounding box center [1048, 381] width 111 height 34
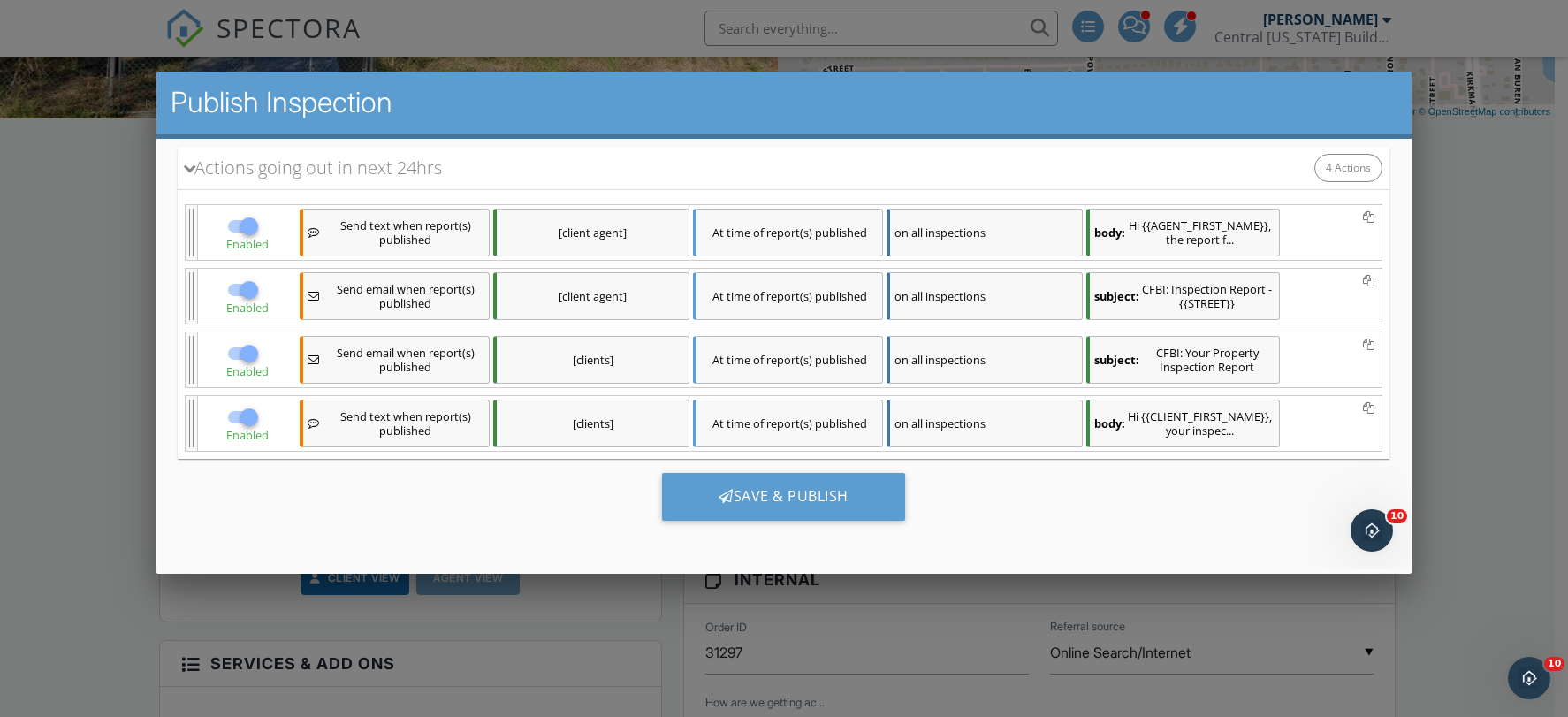
scroll to position [0, 0]
click at [723, 498] on div "Save & Publish" at bounding box center [784, 497] width 243 height 48
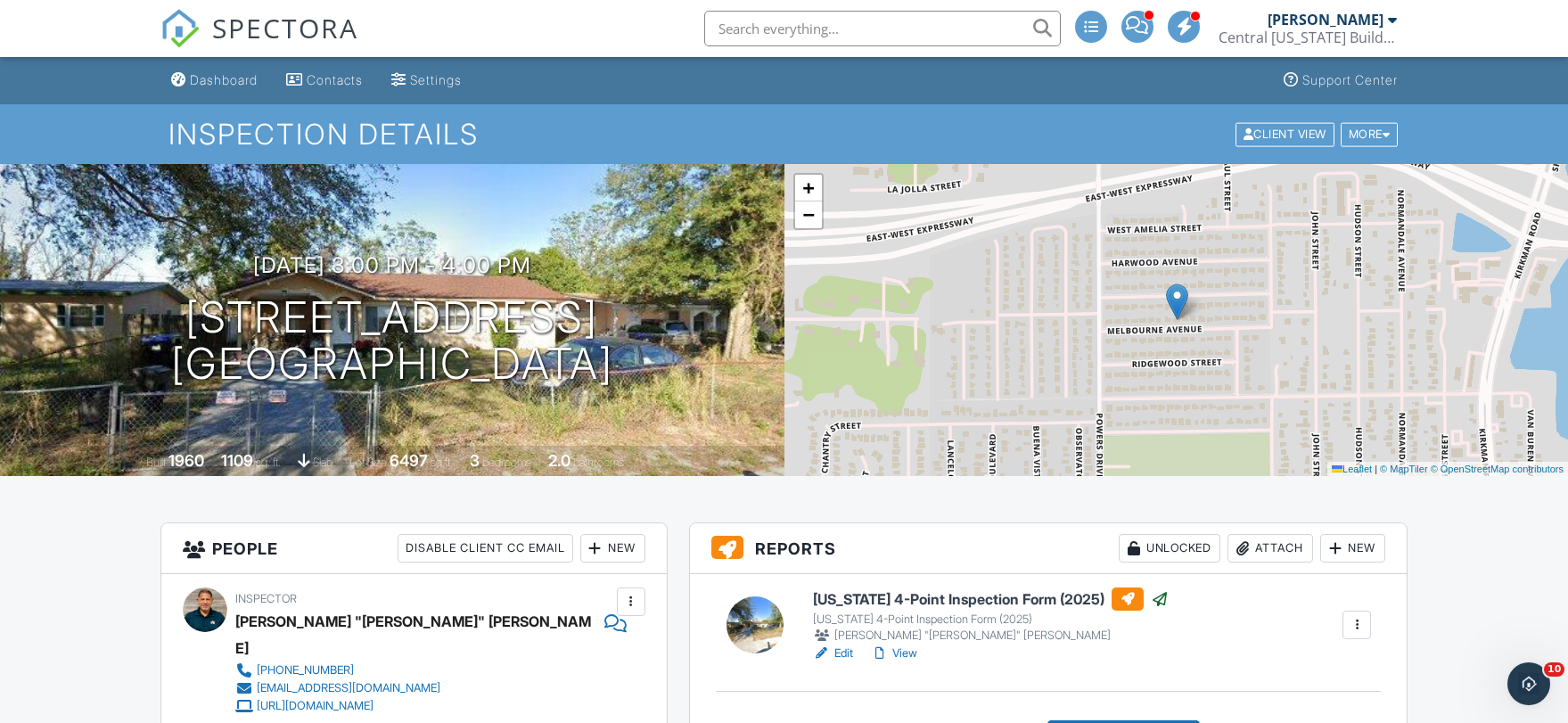
click at [209, 73] on div "Dashboard" at bounding box center [224, 80] width 68 height 15
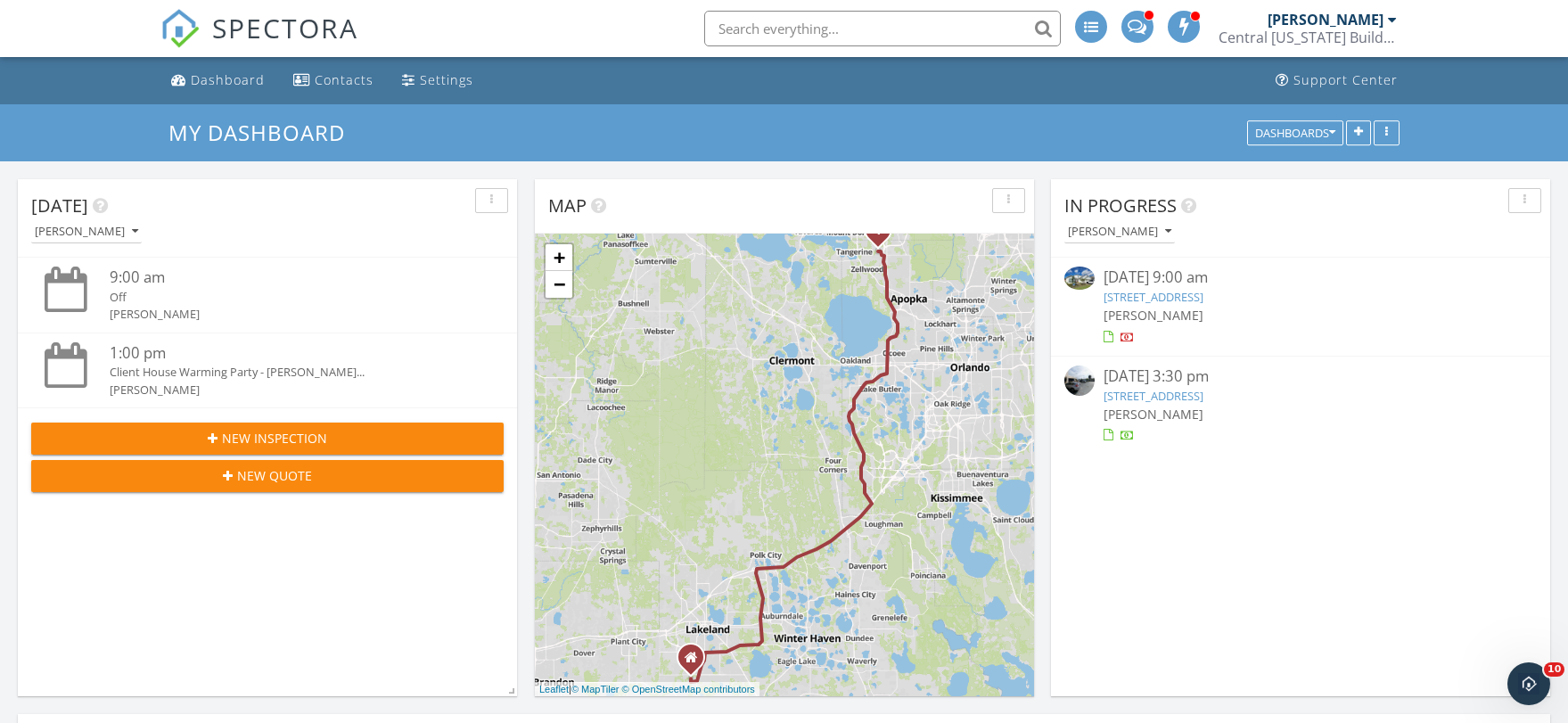
click at [1193, 296] on link "1613 Evening Smt Cir, Minneola, FL 34715" at bounding box center [1152, 297] width 99 height 16
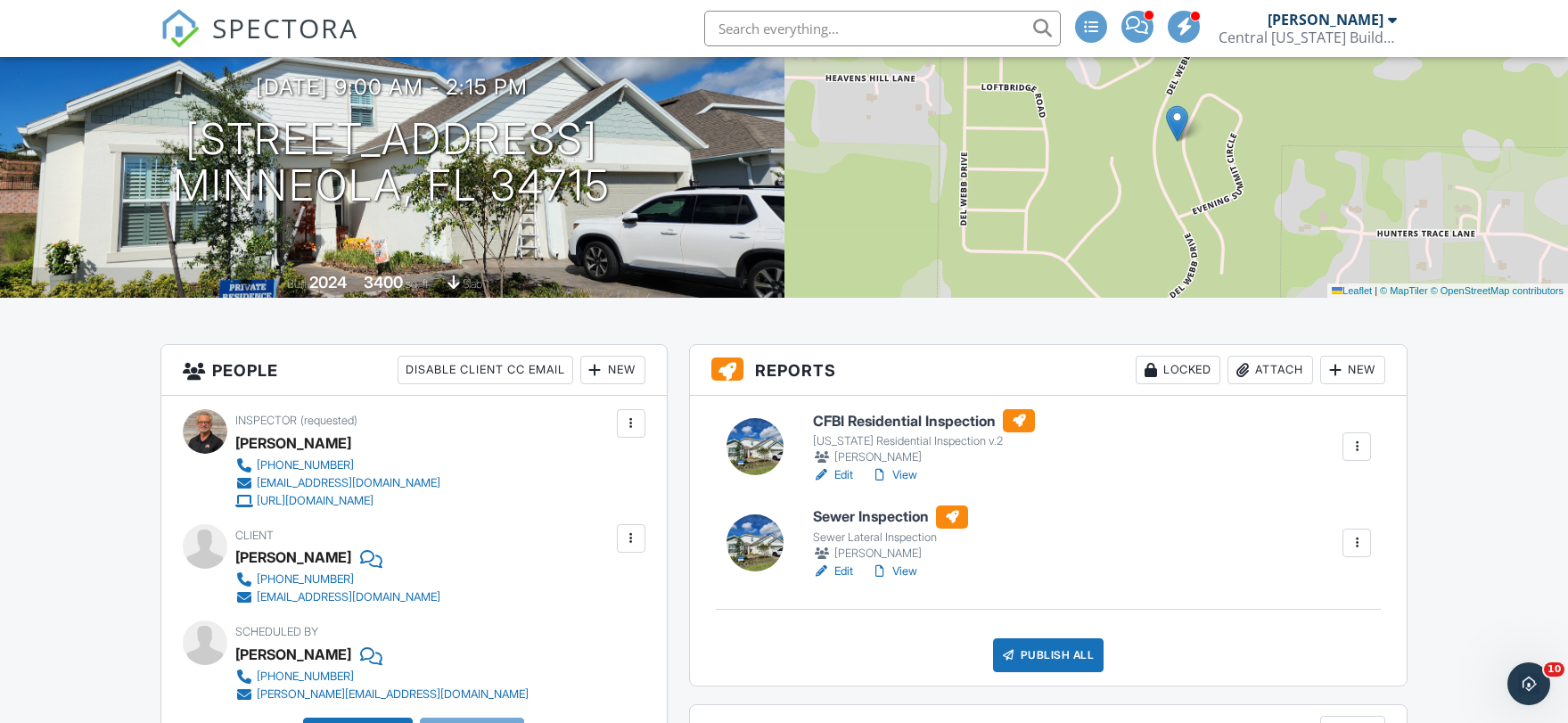
click at [848, 421] on h6 "CFBI Residential Inspection" at bounding box center [924, 421] width 222 height 23
